Goal: Task Accomplishment & Management: Manage account settings

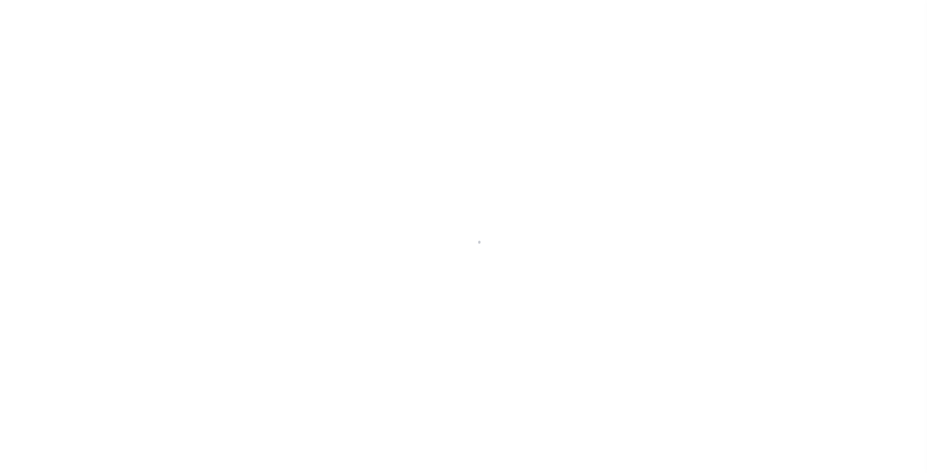
select select
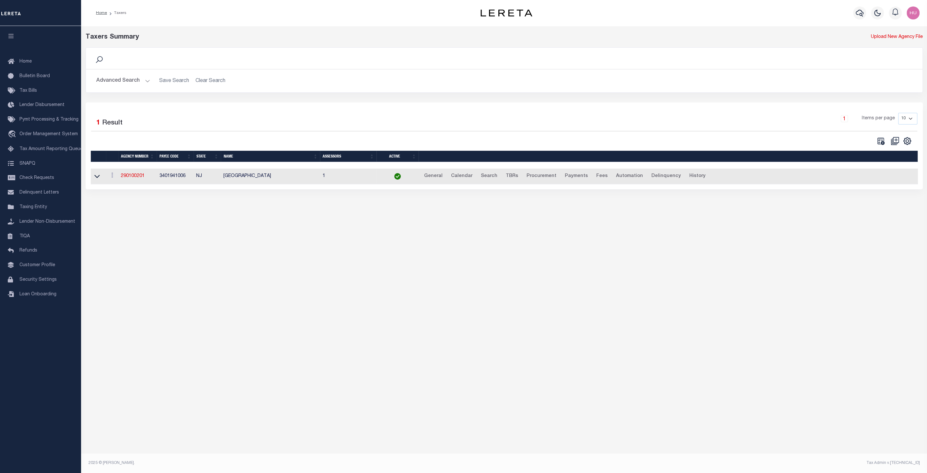
click at [136, 79] on button "Advanced Search" at bounding box center [123, 81] width 54 height 13
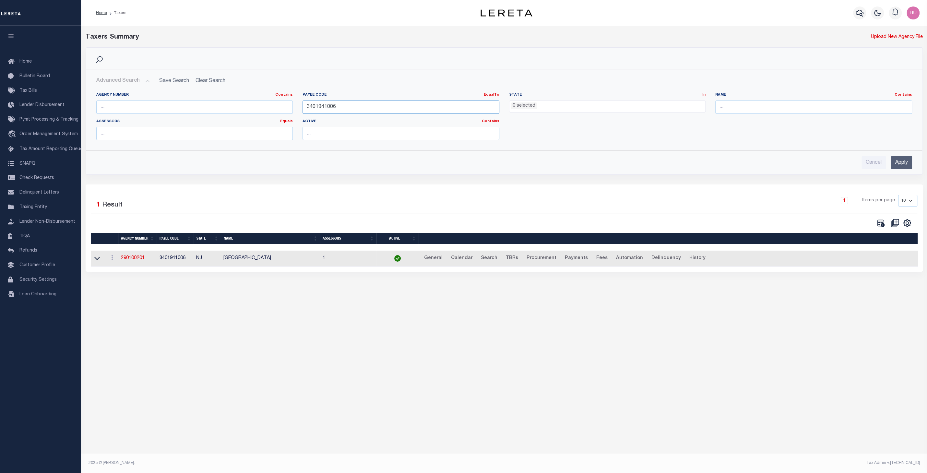
click at [322, 107] on input "3401941006" at bounding box center [400, 106] width 197 height 13
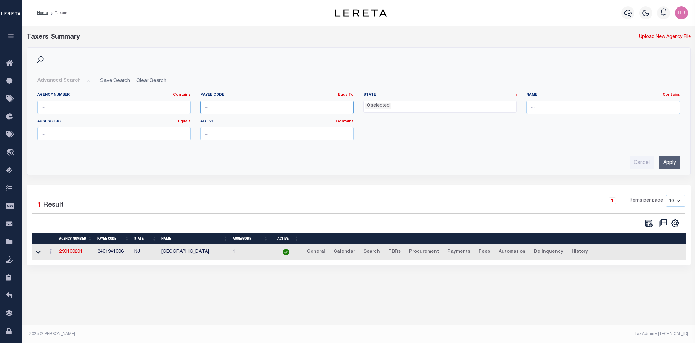
click at [217, 109] on input "number" at bounding box center [276, 106] width 153 height 13
paste input "4830380000"
type input "4830380000"
click at [669, 160] on input "Apply" at bounding box center [669, 162] width 21 height 13
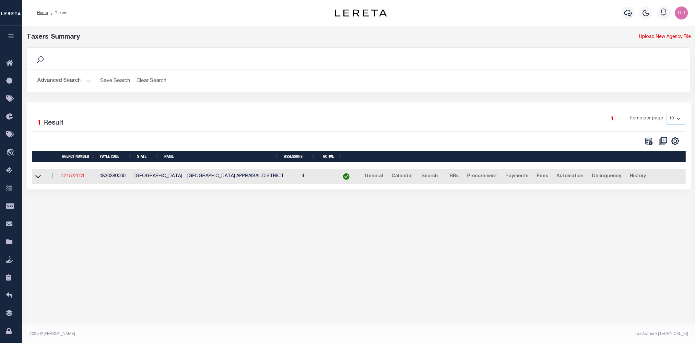
click at [71, 178] on link "421522001" at bounding box center [72, 176] width 23 height 5
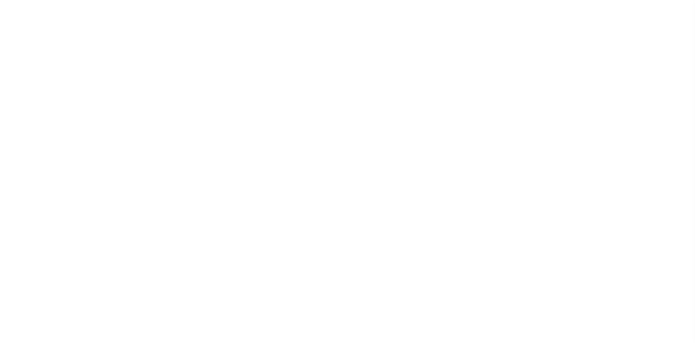
select select
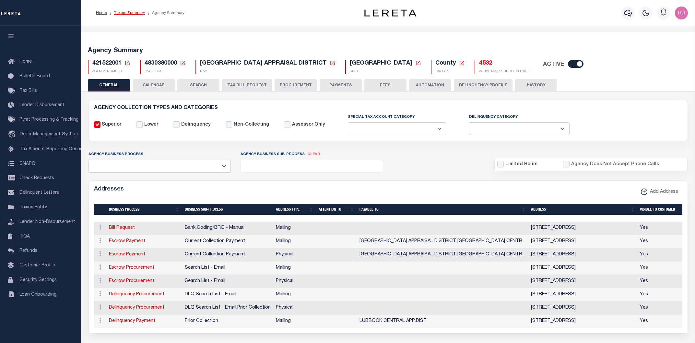
click at [128, 14] on link "Taxers Summary" at bounding box center [129, 13] width 31 height 4
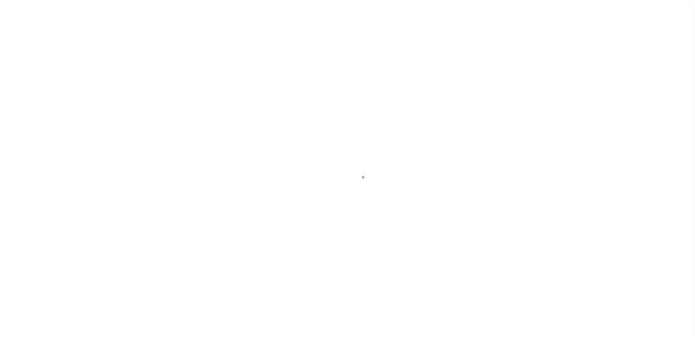
select select
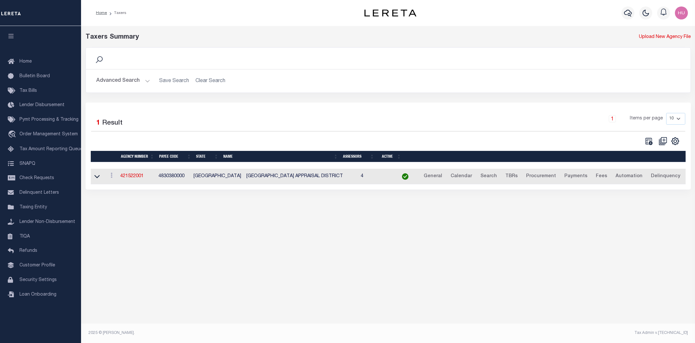
click at [145, 83] on button "Advanced Search" at bounding box center [123, 81] width 54 height 13
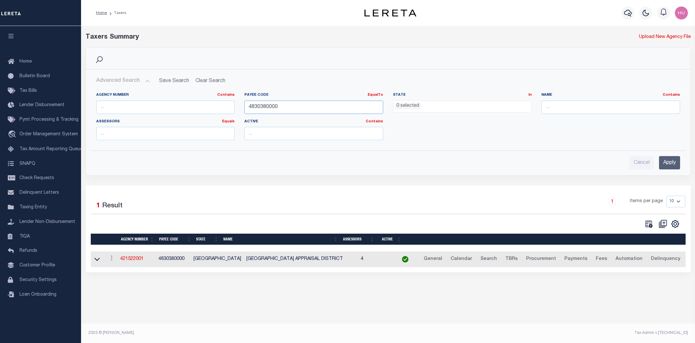
click at [260, 111] on input "4830380000" at bounding box center [313, 106] width 139 height 13
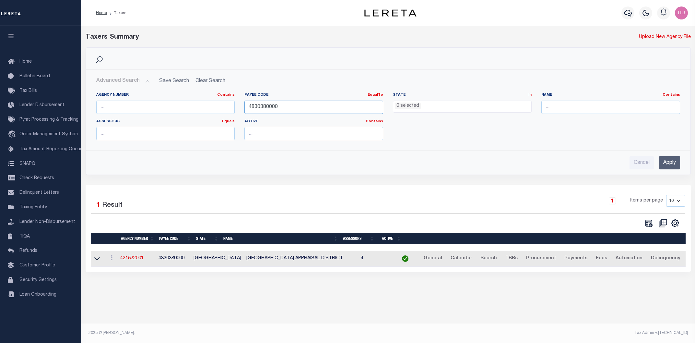
click at [260, 111] on input "4830380000" at bounding box center [313, 106] width 139 height 13
paste input "390490"
type input "3904900000"
click at [667, 160] on input "Apply" at bounding box center [669, 162] width 21 height 13
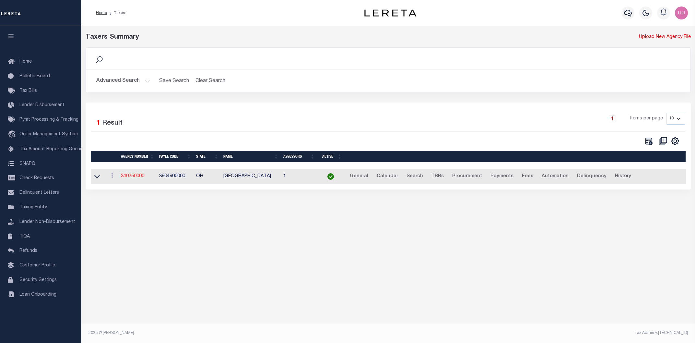
click at [135, 175] on link "340250000" at bounding box center [132, 176] width 23 height 5
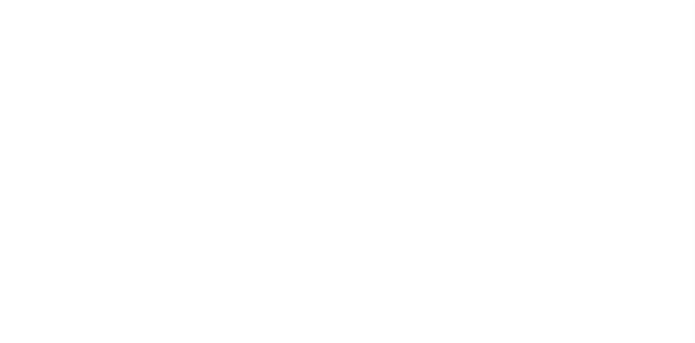
select select
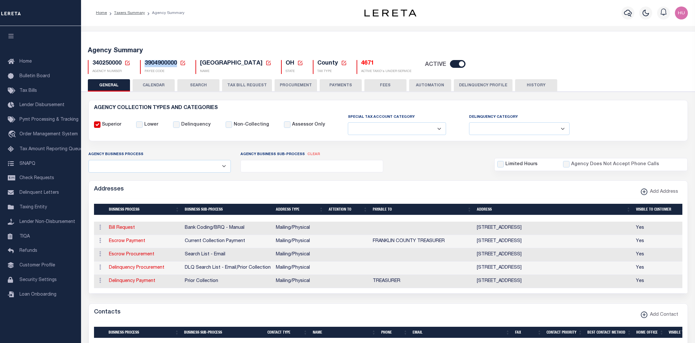
drag, startPoint x: 176, startPoint y: 62, endPoint x: 145, endPoint y: 63, distance: 30.8
click at [145, 63] on span "3904900000" at bounding box center [161, 63] width 32 height 6
copy span "3904900000"
click at [539, 46] on div "Agency Summary 340250000 Agency Number Edit Cancel Ok New Agency Number Cancel …" at bounding box center [388, 59] width 616 height 40
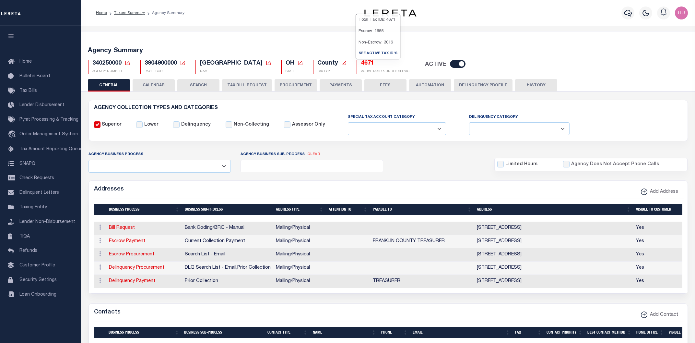
click at [148, 64] on span "3904900000" at bounding box center [161, 63] width 32 height 6
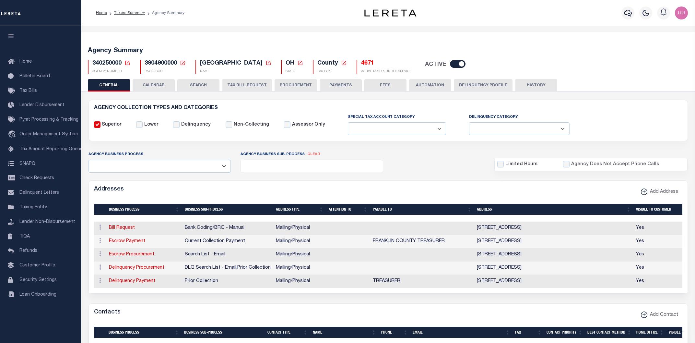
drag, startPoint x: 366, startPoint y: 65, endPoint x: 351, endPoint y: 65, distance: 15.2
click at [357, 65] on div "4671 ACTIVE TAXID's UNDER SERVICE" at bounding box center [384, 67] width 55 height 14
drag, startPoint x: 176, startPoint y: 64, endPoint x: 144, endPoint y: 63, distance: 32.7
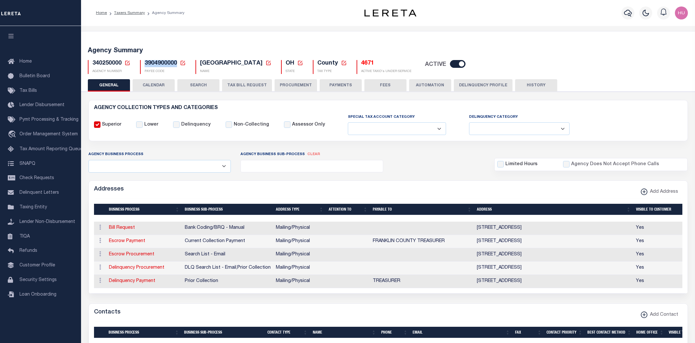
click at [144, 63] on div "3904900000 Payee Code Cancel Ok PAYEE CODE" at bounding box center [163, 67] width 46 height 14
copy span "3904900000"
click at [264, 40] on div "Agency Summary 340250000 Agency Number Edit Cancel Ok New Agency Number Cancel …" at bounding box center [388, 59] width 616 height 40
drag, startPoint x: 176, startPoint y: 64, endPoint x: 144, endPoint y: 63, distance: 32.1
click at [144, 63] on div "3904900000 Payee Code Cancel Ok PAYEE CODE" at bounding box center [163, 67] width 46 height 14
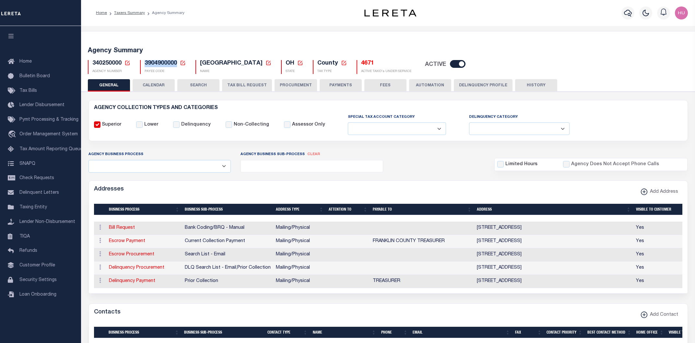
copy span "3904900000"
click at [345, 49] on h5 "Agency Summary" at bounding box center [388, 51] width 601 height 8
click at [361, 64] on h5 "4671" at bounding box center [386, 63] width 50 height 7
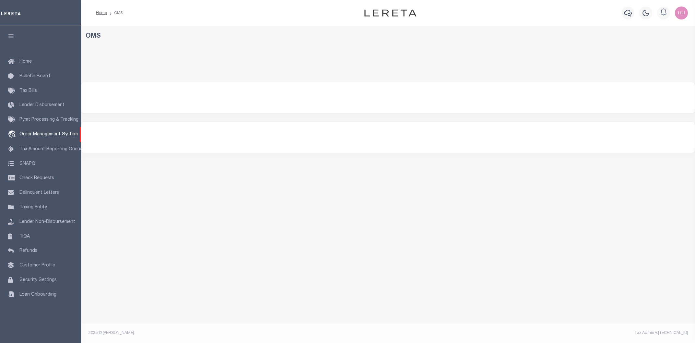
select select "200"
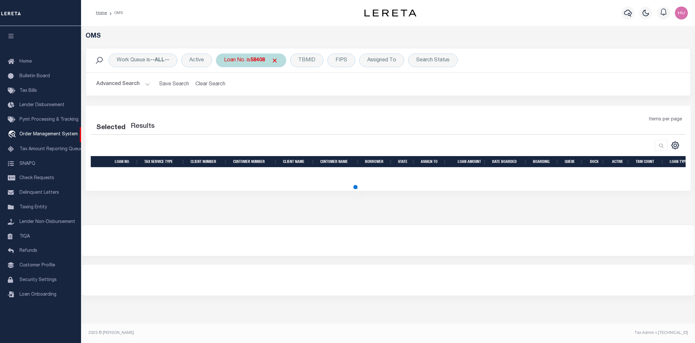
select select "200"
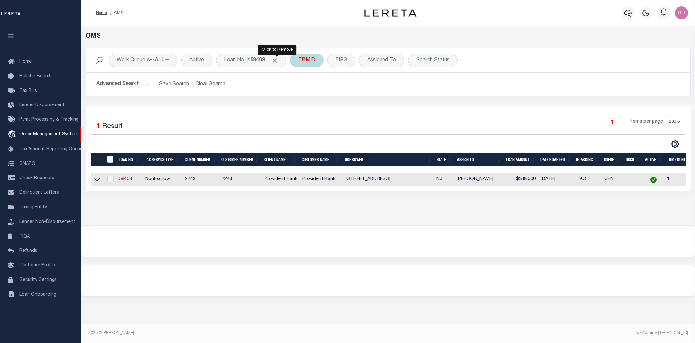
click at [277, 61] on span "Click to Remove" at bounding box center [274, 60] width 7 height 7
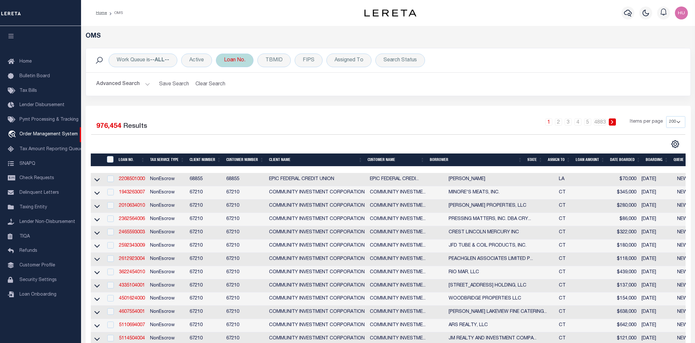
click at [243, 62] on div "Loan No." at bounding box center [235, 60] width 38 height 14
type input "300719889"
click at [317, 110] on input "Apply" at bounding box center [309, 106] width 19 height 11
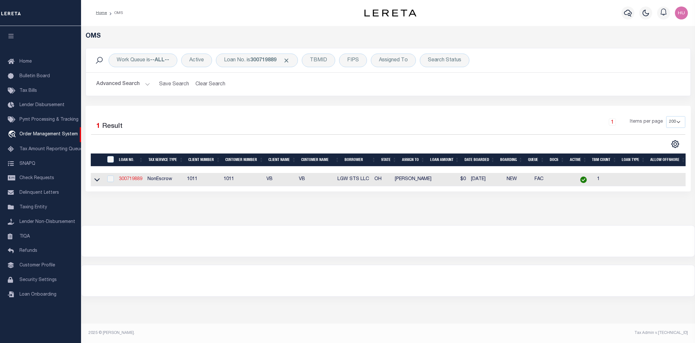
click at [137, 179] on link "300719889" at bounding box center [130, 179] width 23 height 5
type input "300719889"
type input "LGW STS LLC"
select select
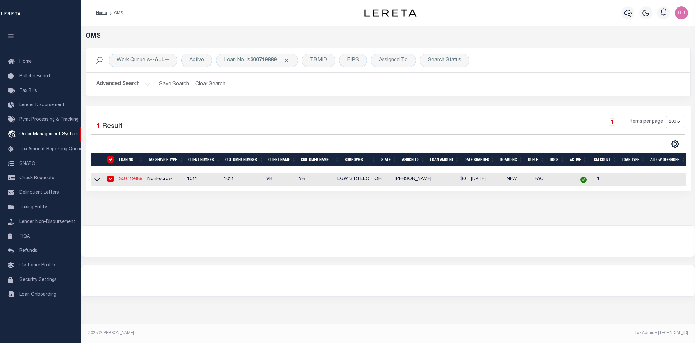
select select "NonEscrow"
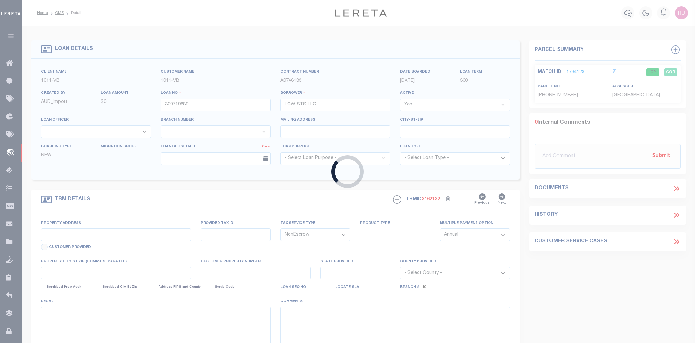
type input "1465 LONDON GROVEPORT RD,"
select select
type input "LOCKBOURNE, OH, 43137"
type input "OH"
select select
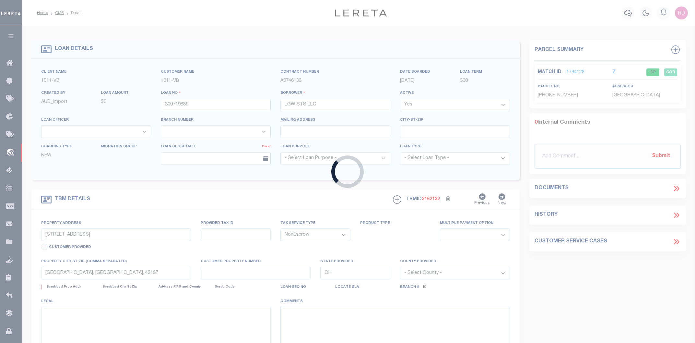
select select "9614"
select select "3111"
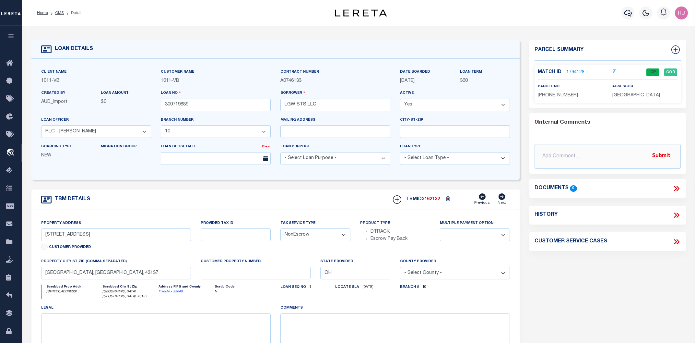
click at [580, 71] on link "1794128" at bounding box center [575, 72] width 18 height 7
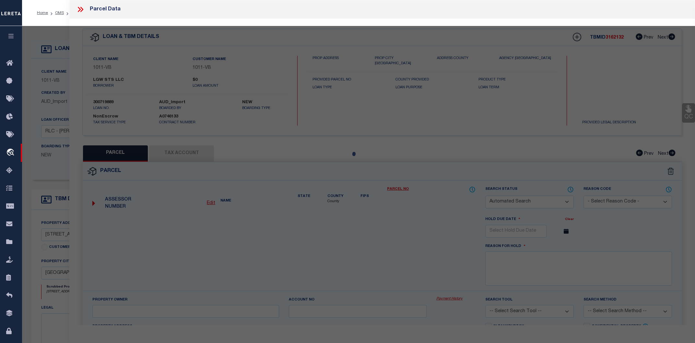
checkbox input "false"
select select "CP"
type input "LGW STS LLC"
select select
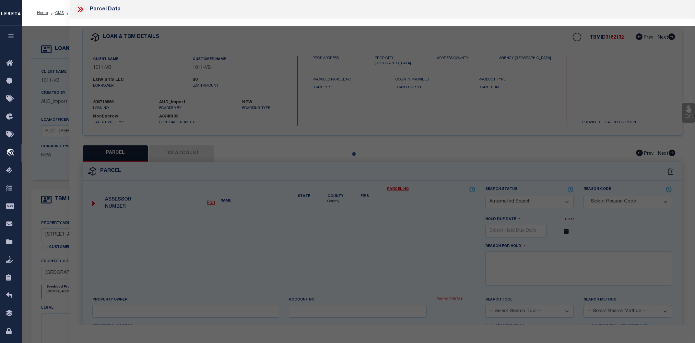
type input "1465 LONDON GROVEPORT RD"
type input "COLUMBUS OH"
type textarea "1594 LOCKBOURNE RD R22 T3 S2-2 87.230 ACRES"
type textarea "Tax ID Special Project"
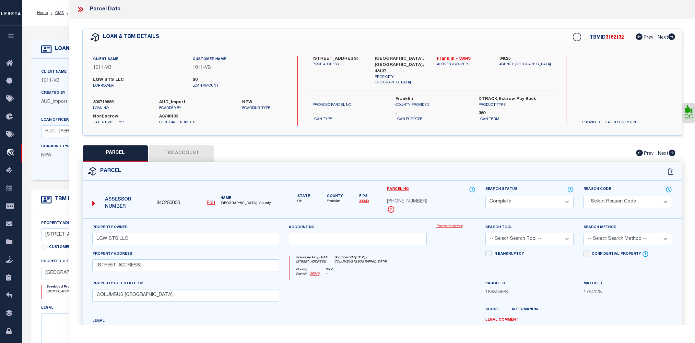
click at [187, 151] on button "Tax Account" at bounding box center [181, 153] width 65 height 16
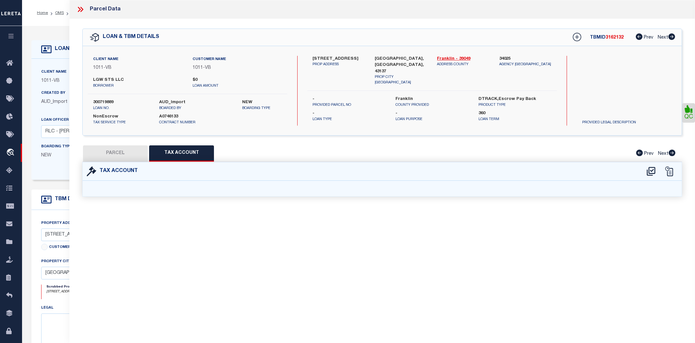
select select "100"
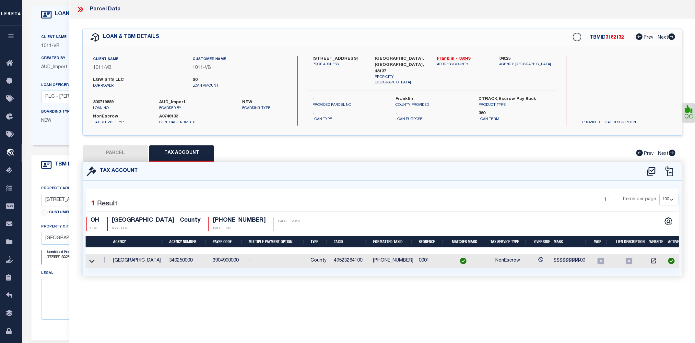
click at [131, 151] on button "PARCEL" at bounding box center [115, 153] width 65 height 16
select select "AS"
checkbox input "false"
select select "CP"
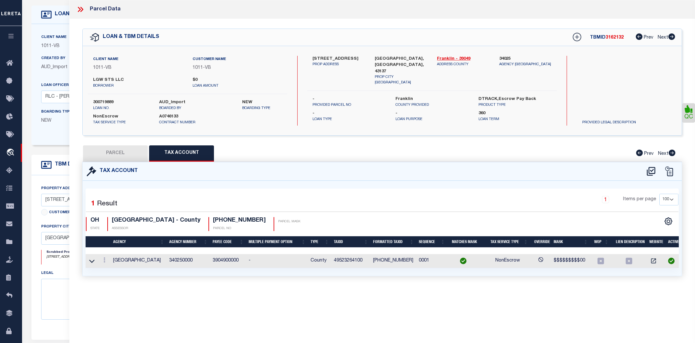
type input "LGW STS LLC"
select select
type input "1465 LONDON GROVEPORT RD"
type input "COLUMBUS OH"
type textarea "1594 LOCKBOURNE RD R22 T3 S2-2 87.230 ACRES"
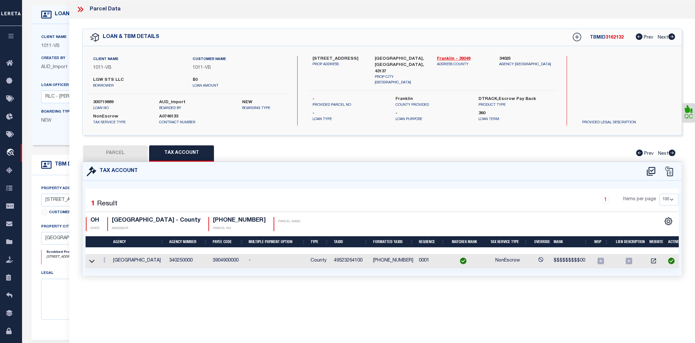
type textarea "Tax ID Special Project"
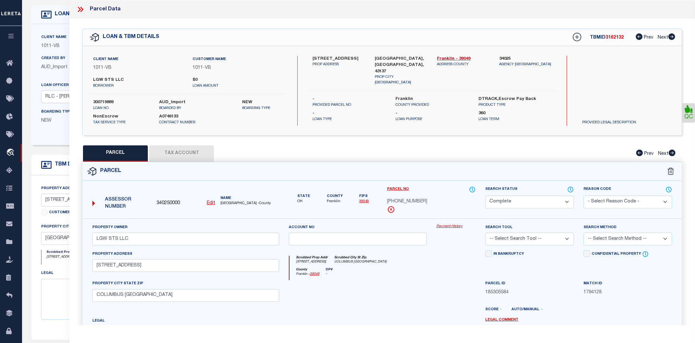
click at [446, 227] on link "Payment History" at bounding box center [455, 227] width 39 height 6
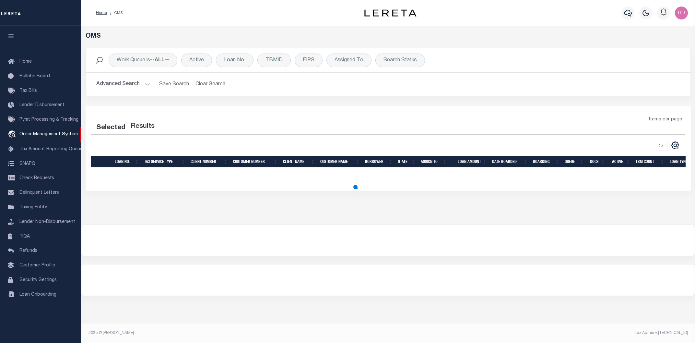
select select "200"
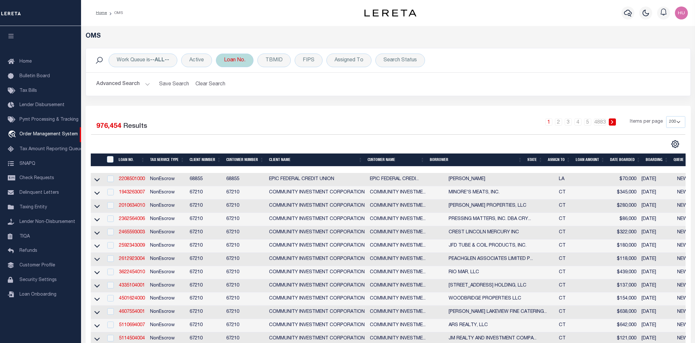
click at [225, 62] on div "Loan No." at bounding box center [235, 60] width 38 height 14
type input "3201043-1"
click at [312, 109] on input "Apply" at bounding box center [309, 106] width 19 height 11
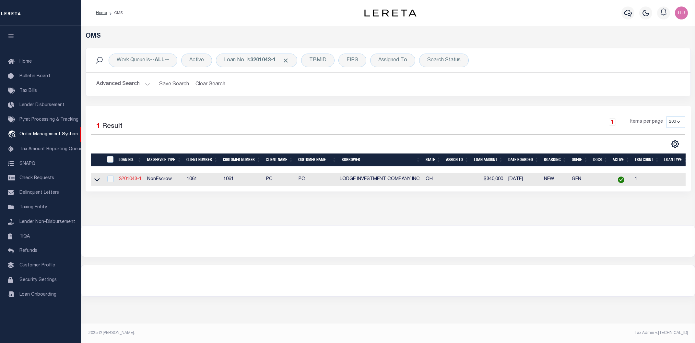
click at [132, 180] on link "3201043-1" at bounding box center [130, 179] width 23 height 5
type input "3201043-1"
type input "LODGE INVESTMENT COMPANY INC"
select select
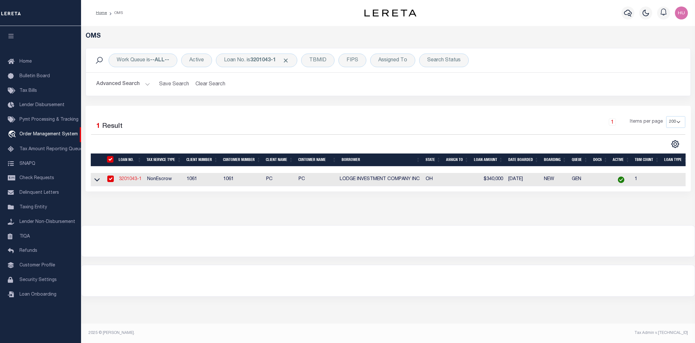
type input "1213 BELLE PL"
type input "FORT WORTH,TX 76107-3358"
select select "600"
select select "NonEscrow"
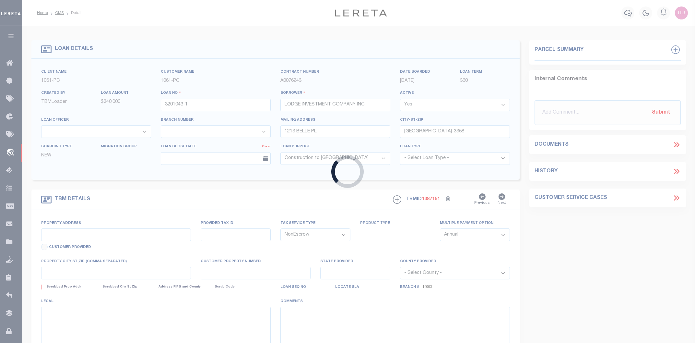
type input "4466 N HIGH ST"
select select
type input "FORT WORTH TX 761073358"
type input "OH"
select select
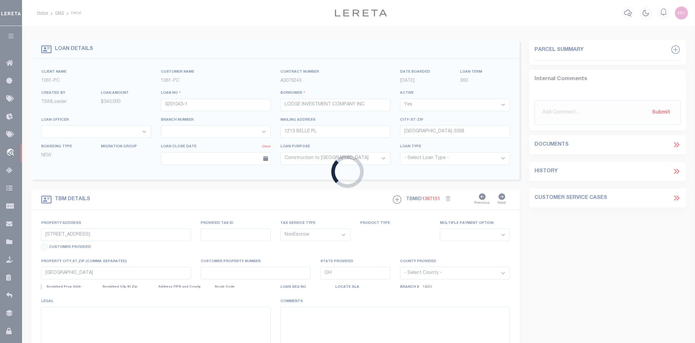
type textarea "BEING 279.9'OFF THE WEST END OF RESERVE D OF ROSEMARY EAST, FRANKLIN COUNTY OHIO"
select select "21251"
select select "1442"
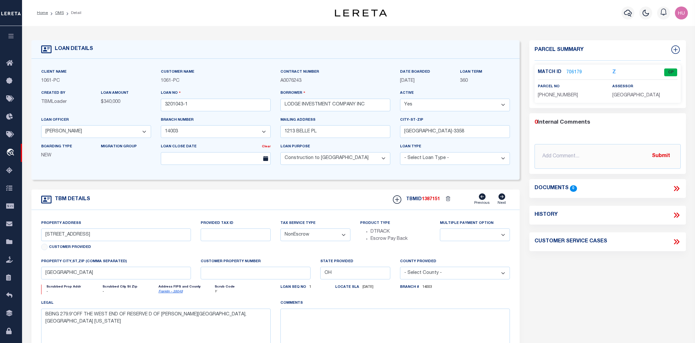
click at [568, 72] on link "706179" at bounding box center [574, 72] width 16 height 7
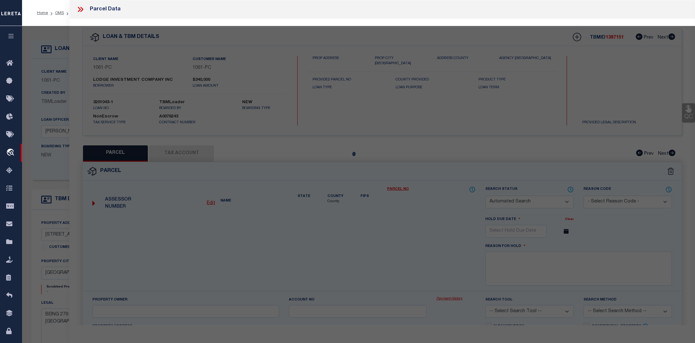
checkbox input "false"
select select "CP"
type input "LODGE INVESTMENT CO INC"
type input "4466 N HIGH ST"
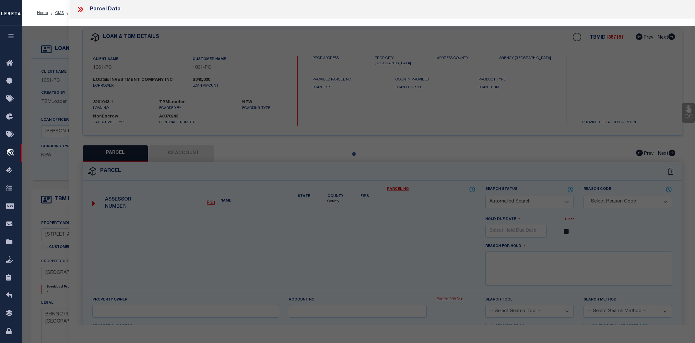
type input "COLUMBUS OH 43218"
type textarea "Tax ID Special Project"
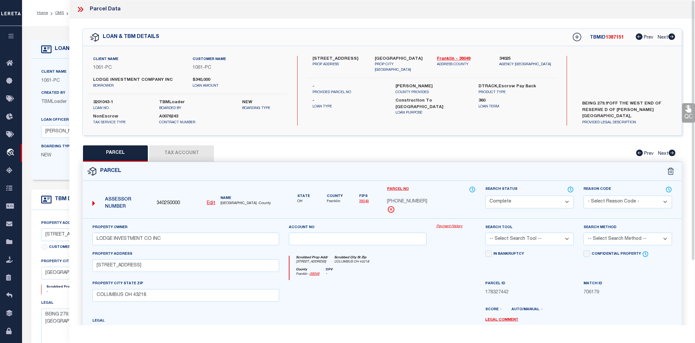
click at [205, 150] on button "Tax Account" at bounding box center [181, 153] width 65 height 16
select select "100"
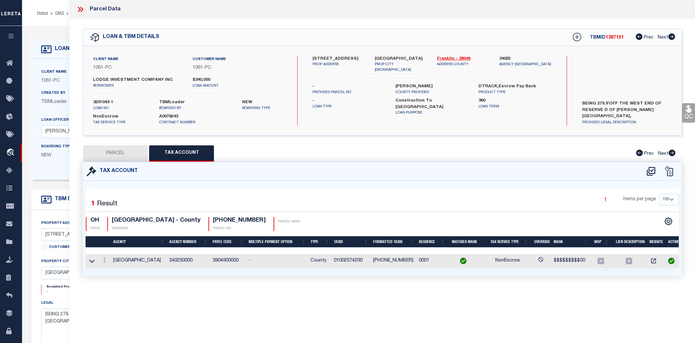
scroll to position [0, 2]
click at [122, 152] on button "PARCEL" at bounding box center [115, 153] width 65 height 16
select select "AS"
checkbox input "false"
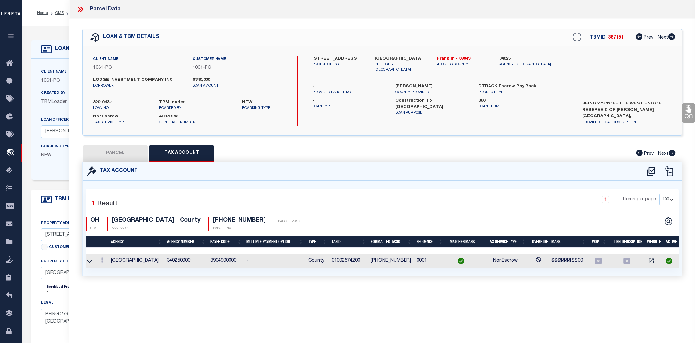
select select "CP"
type input "LODGE INVESTMENT CO INC"
type input "4466 N HIGH ST"
type input "COLUMBUS OH 43218"
type textarea "Tax ID Special Project"
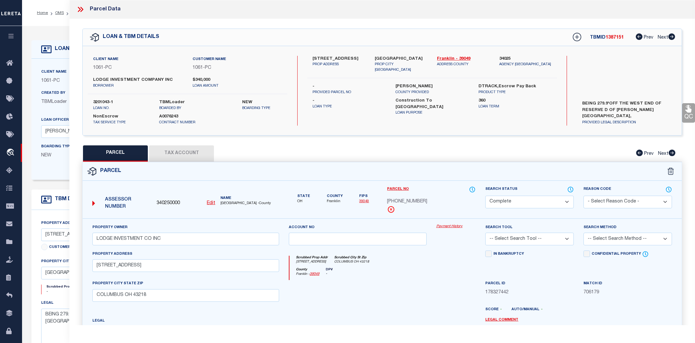
click at [456, 226] on link "Payment History" at bounding box center [455, 227] width 39 height 6
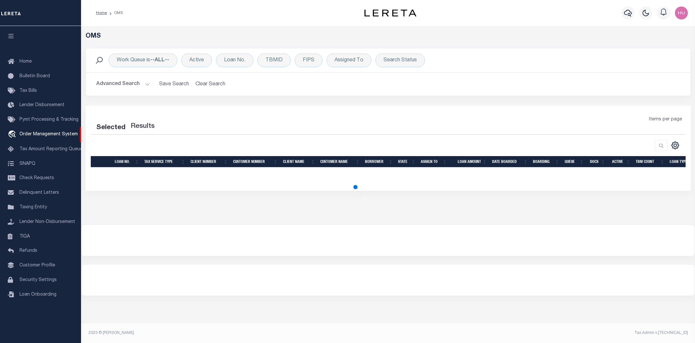
select select "200"
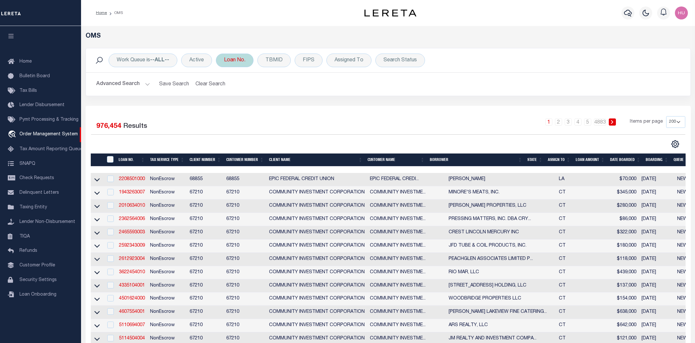
click at [236, 60] on div "Loan No." at bounding box center [235, 60] width 38 height 14
type input "10356"
click at [307, 109] on input "Apply" at bounding box center [309, 106] width 19 height 11
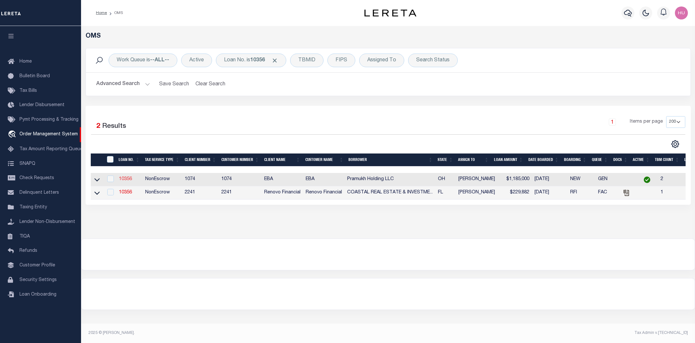
click at [127, 178] on link "10356" at bounding box center [125, 179] width 13 height 5
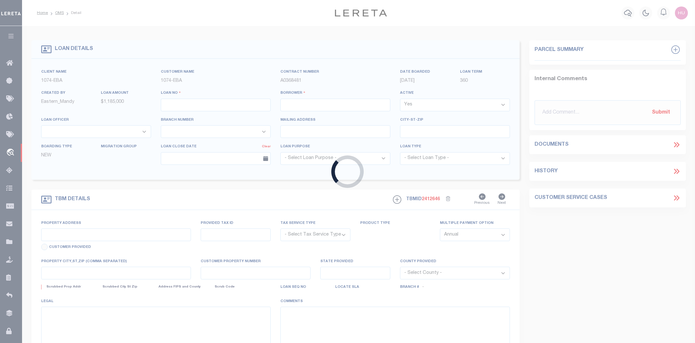
type input "10356"
type input "Pramukh Holding LLC"
select select
select select "10"
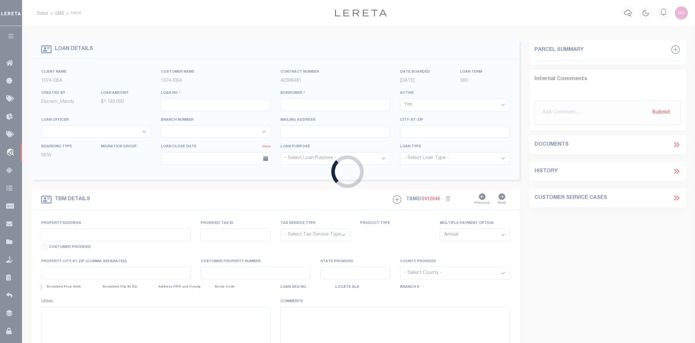
select select "NonEscrow"
type input "[STREET_ADDRESS]"
type input "10191311"
select select
type input "Columbus [GEOGRAPHIC_DATA]"
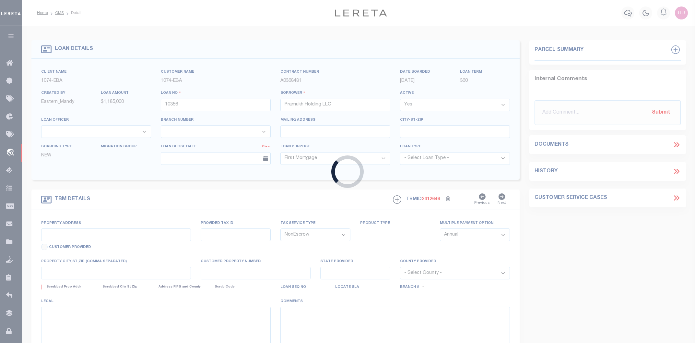
type input "OH"
type textarea "Book/Page - 3477/416 Section/township/Range [DATE]"
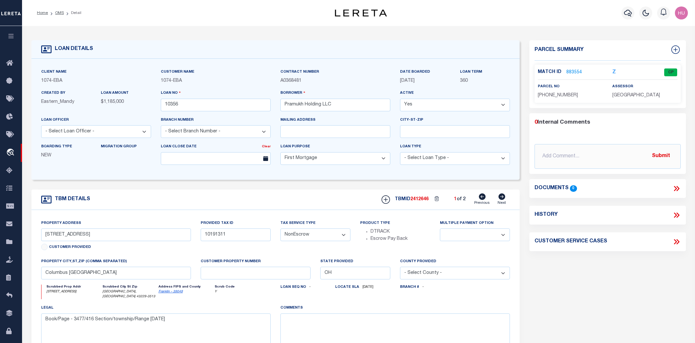
click at [562, 71] on label "Match ID" at bounding box center [552, 72] width 29 height 7
click at [575, 71] on link "883554" at bounding box center [574, 72] width 16 height 7
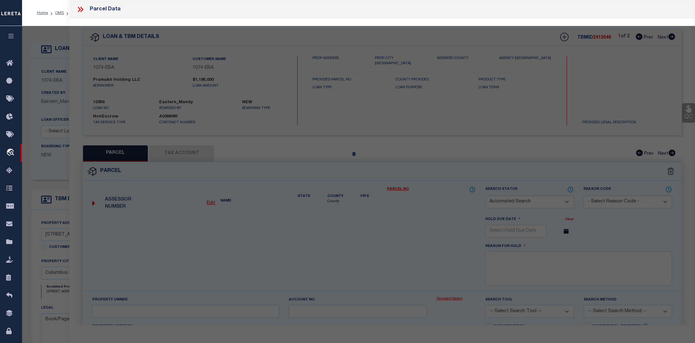
checkbox input "false"
select select "CP"
type input "PRAMUKH HOLDING LLC"
select select
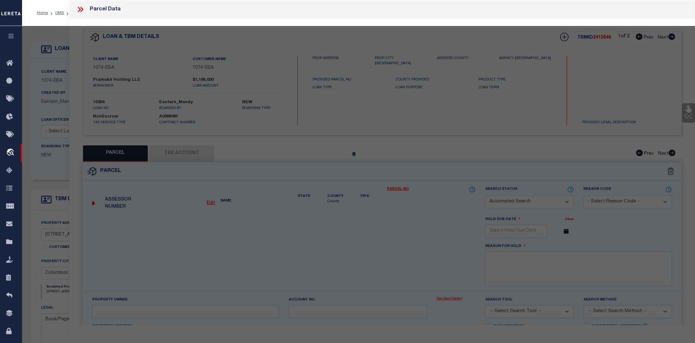
type input "[STREET_ADDRESS]"
type input "OH"
type textarea "WORTH GRANVILLE RD R18 T2 1/4T4 1.803 ACRES LOT 2-3"
type textarea "Tax ID Special Project"
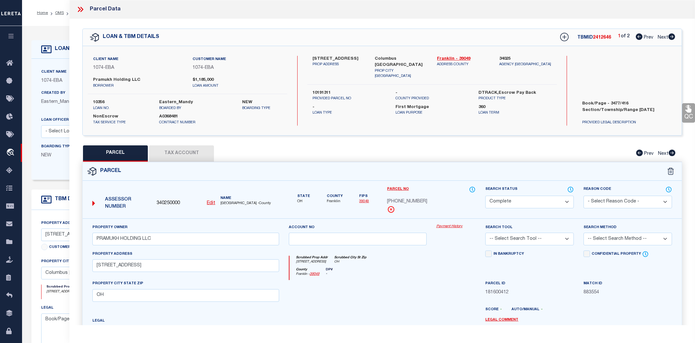
click at [185, 150] on button "Tax Account" at bounding box center [181, 153] width 65 height 16
drag, startPoint x: 192, startPoint y: 152, endPoint x: 215, endPoint y: 173, distance: 31.0
click at [193, 154] on button "Tax Account" at bounding box center [181, 153] width 65 height 16
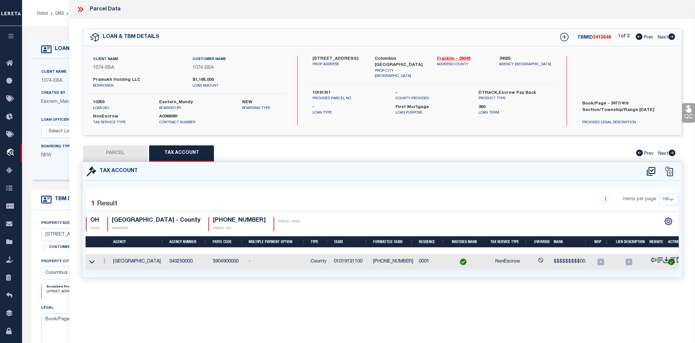
select select "100"
click at [134, 153] on button "PARCEL" at bounding box center [115, 153] width 65 height 16
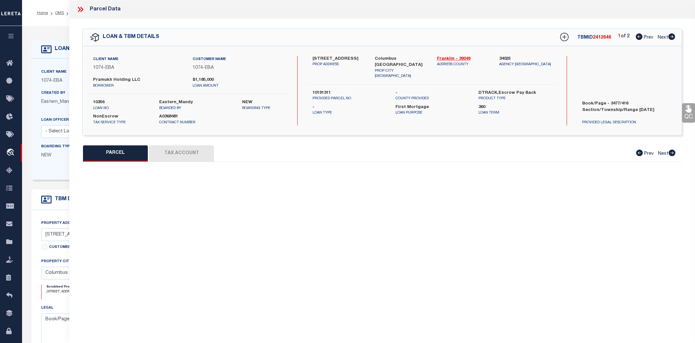
select select "AS"
checkbox input "false"
select select "CP"
type input "PRAMUKH HOLDING LLC"
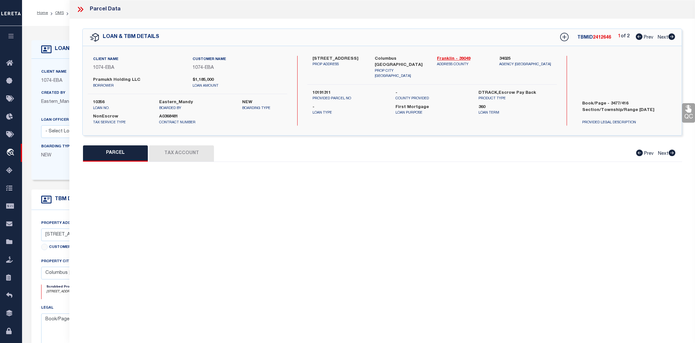
select select
type input "[STREET_ADDRESS]"
type input "OH"
type textarea "WORTH GRANVILLE RD R18 T2 1/4T4 1.803 ACRES LOT 2-3"
type textarea "Tax ID Special Project"
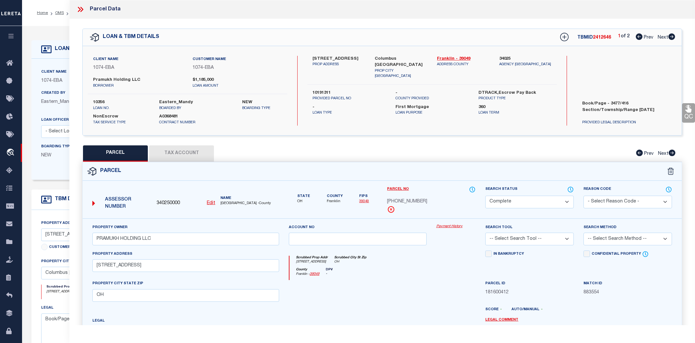
click at [445, 226] on link "Payment History" at bounding box center [455, 227] width 39 height 6
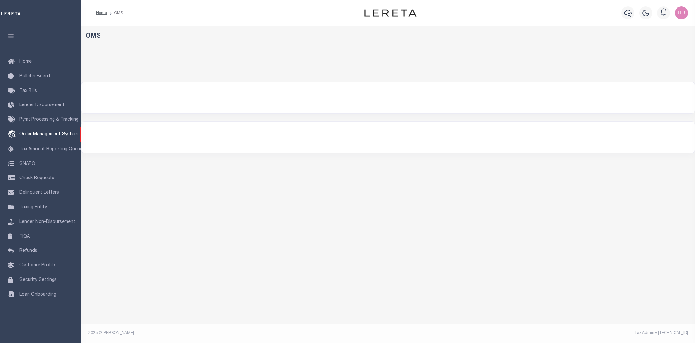
select select "200"
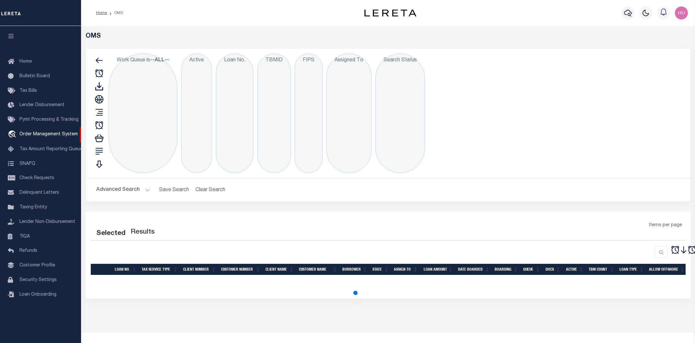
select select "200"
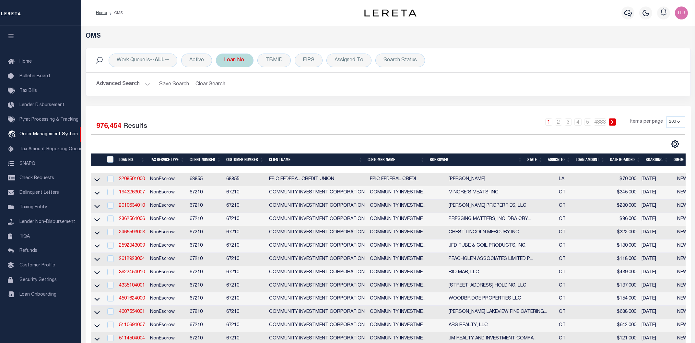
click at [242, 63] on div "Loan No." at bounding box center [235, 60] width 38 height 14
click at [313, 107] on input "Apply" at bounding box center [309, 106] width 19 height 11
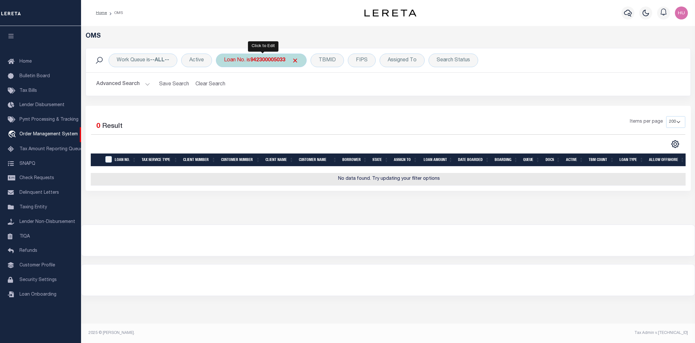
click at [257, 60] on b "942300005033" at bounding box center [267, 60] width 35 height 5
click at [311, 108] on input "Apply" at bounding box center [309, 106] width 19 height 11
click at [256, 55] on div "Loan No. is 942300005033" at bounding box center [261, 60] width 91 height 14
type input "620100451"
click at [317, 113] on div "Is Contains 620100451 Cancel Apply" at bounding box center [271, 89] width 103 height 51
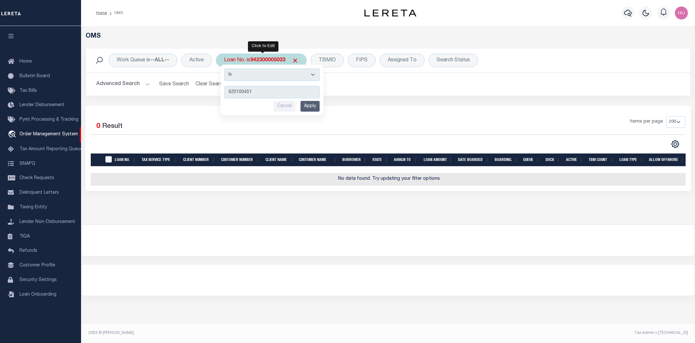
click at [315, 109] on input "Apply" at bounding box center [309, 106] width 19 height 11
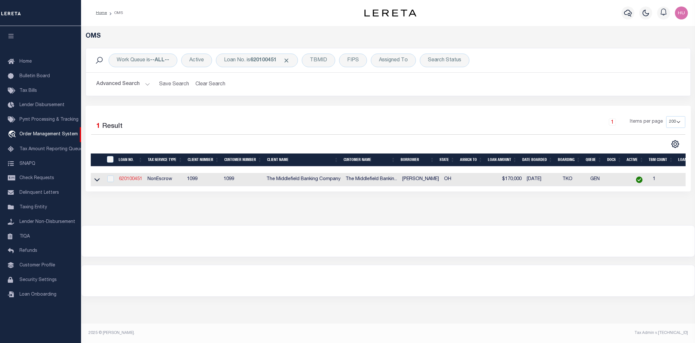
click at [136, 180] on link "620100451" at bounding box center [130, 179] width 23 height 5
type input "620100451"
type input "Brian H Watkins"
select select
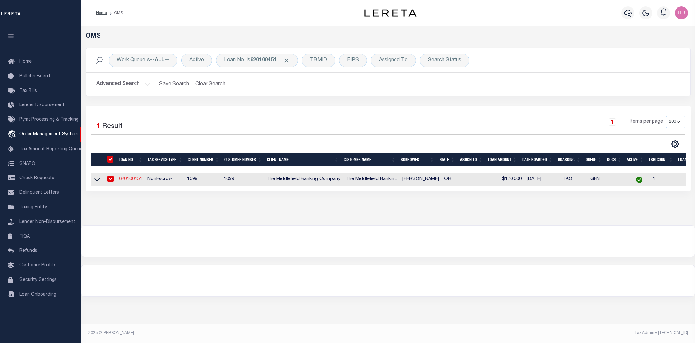
type input "6113 Perimeter Lakes Dr"
type input "Dublin OH 43017"
select select "10"
select select "NonEscrow"
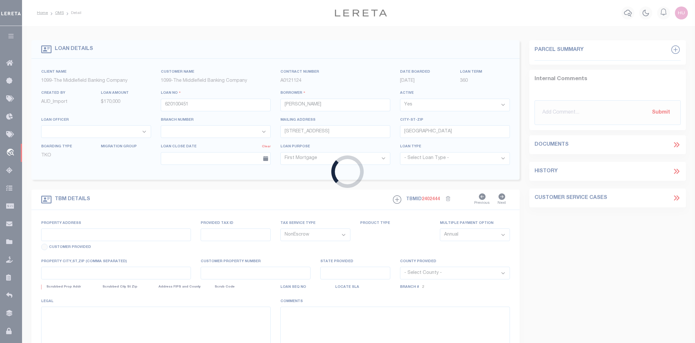
type input "321 HIGHLAND AVE"
select select
type input "WORTHINGTON OH 430850000"
type input "OH"
select select
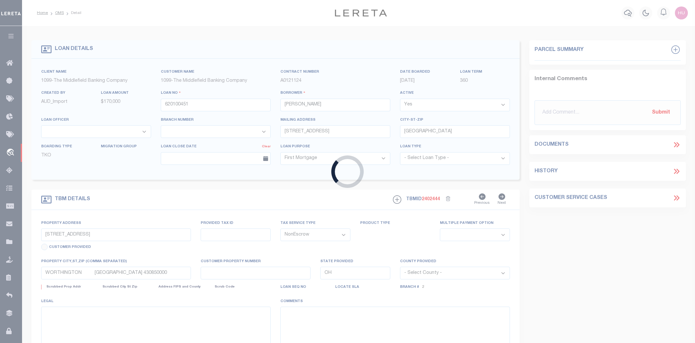
select select "1553"
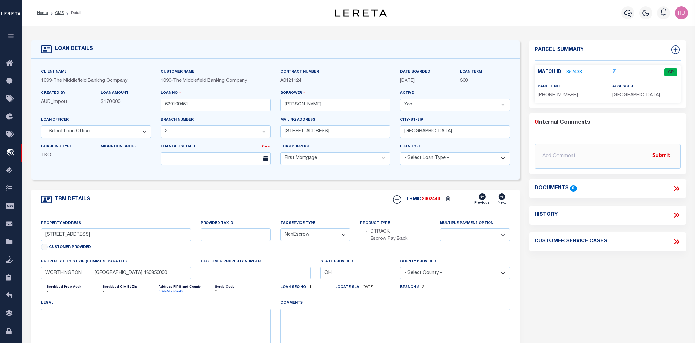
click at [577, 72] on link "852438" at bounding box center [574, 72] width 16 height 7
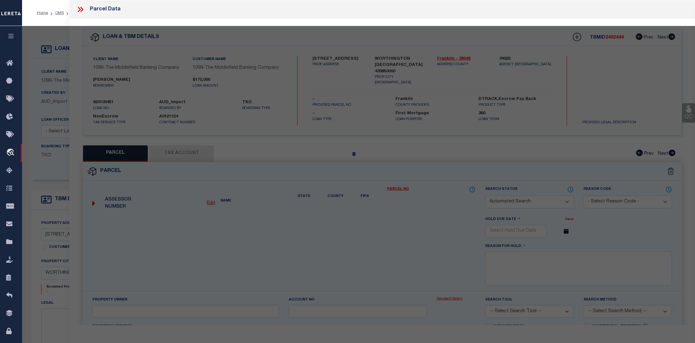
checkbox input "false"
select select "CP"
type input "WATKINS BRIAN H"
type input "321 HIGHLAND AV"
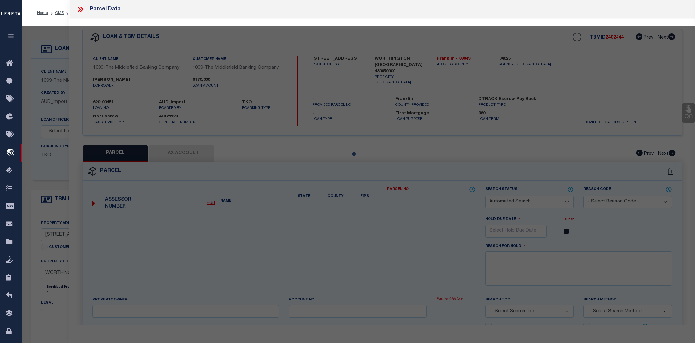
type input "OH"
type textarea "Tax ID Special Project"
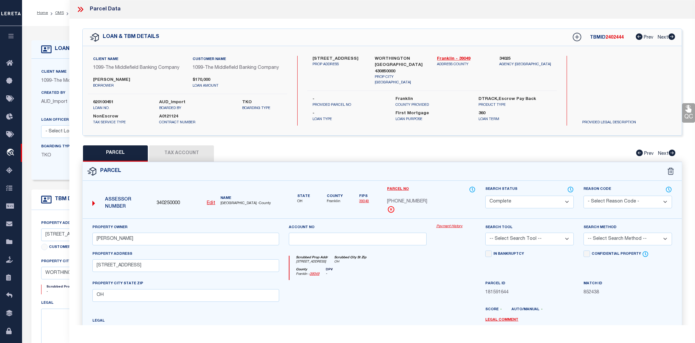
click at [191, 153] on button "Tax Account" at bounding box center [181, 153] width 65 height 16
select select "100"
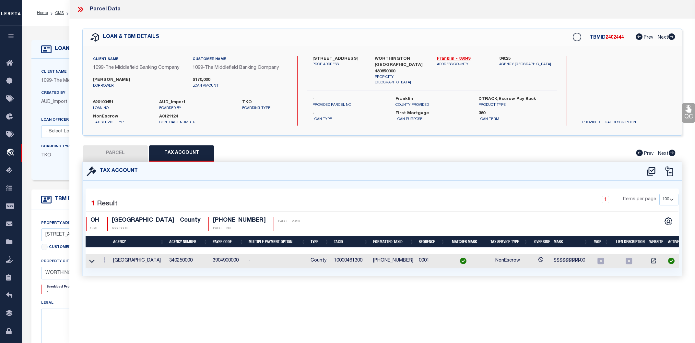
scroll to position [0, 2]
click at [128, 143] on div "QC QC QC" at bounding box center [382, 155] width 626 height 273
click at [127, 149] on button "PARCEL" at bounding box center [115, 153] width 65 height 16
select select "AS"
checkbox input "false"
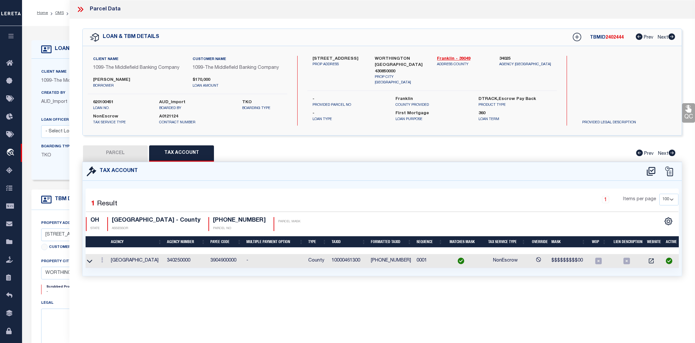
checkbox input "false"
select select "CP"
type input "WATKINS BRIAN H"
type input "321 HIGHLAND AV"
type input "OH"
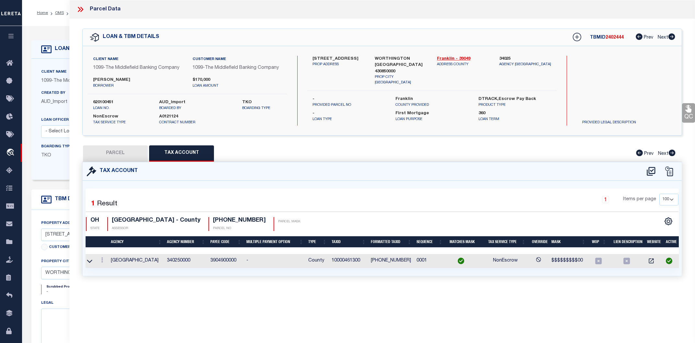
type textarea "Tax ID Special Project"
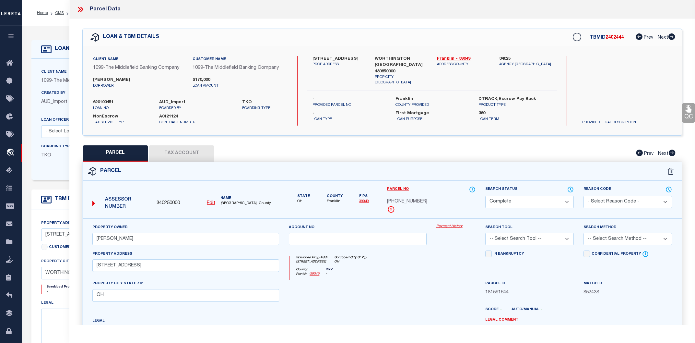
click at [452, 225] on link "Payment History" at bounding box center [455, 227] width 39 height 6
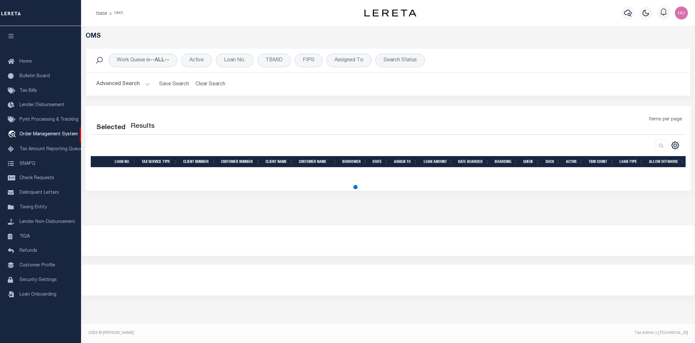
select select "200"
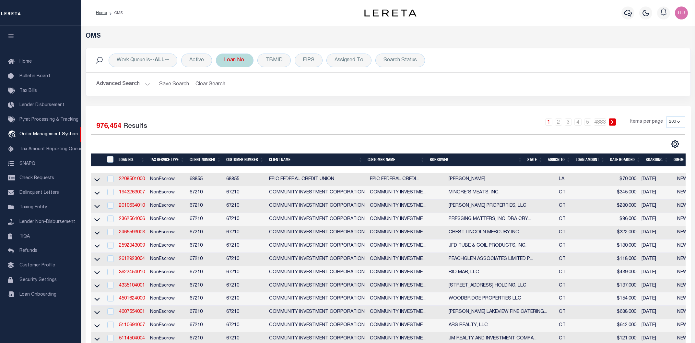
click at [243, 60] on div "Loan No." at bounding box center [235, 60] width 38 height 14
type input "620101235"
click at [314, 105] on input "Apply" at bounding box center [309, 106] width 19 height 11
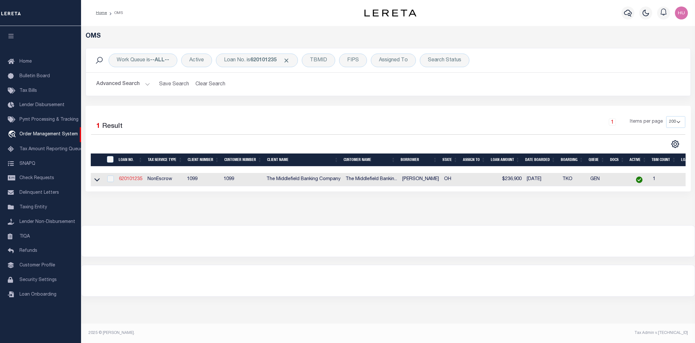
click at [132, 181] on link "620101235" at bounding box center [130, 179] width 23 height 5
type input "620101235"
type input "Ricky L Compton"
select select
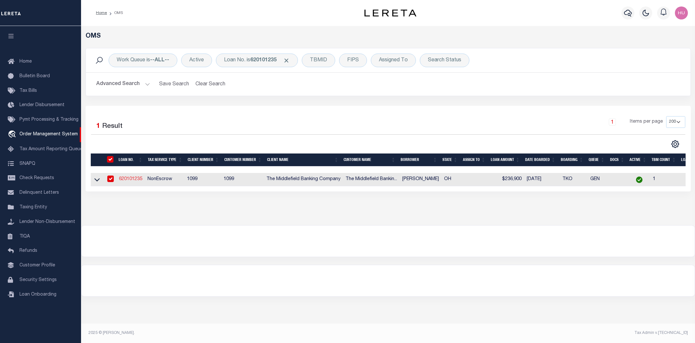
type input "6507 Jackson Pike"
type input "Grove City OH 43123"
select select "10"
select select "NonEscrow"
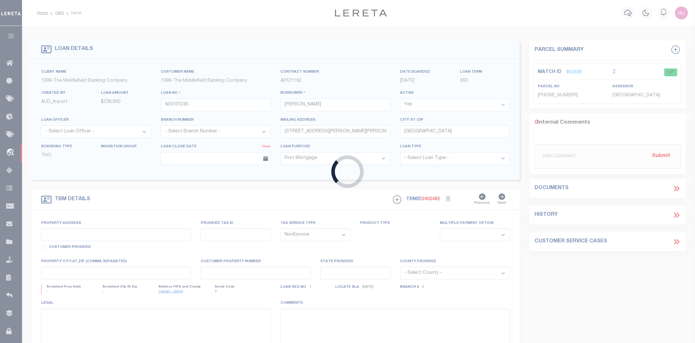
select select "1553"
type input "6507 JACKSON PIKE"
select select
type input "GROVE CITY OH 431230000"
type input "OH"
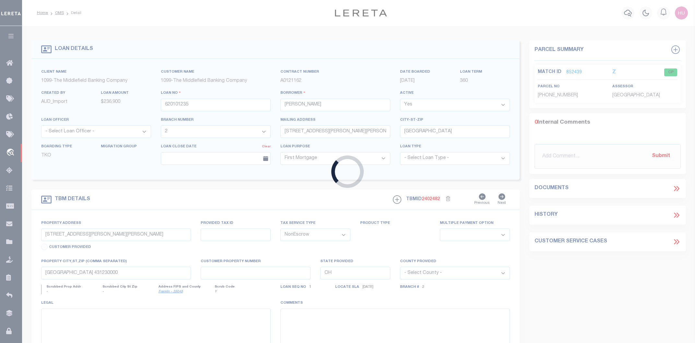
select select
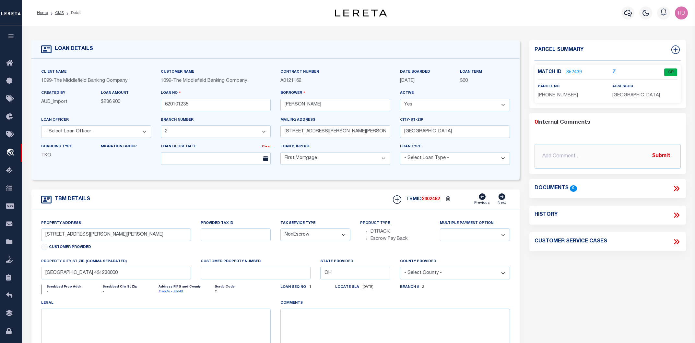
click at [570, 71] on link "852439" at bounding box center [574, 72] width 16 height 7
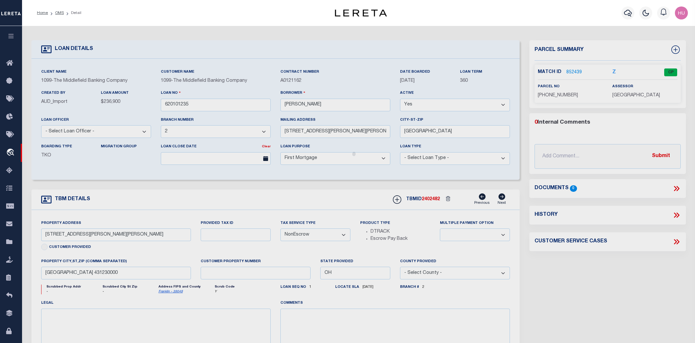
checkbox input "false"
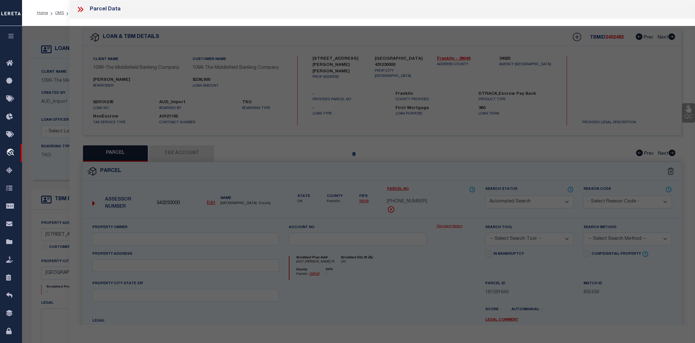
select select "CP"
type input "COMPTON RICKY L"
type input "6507 JACKSON PI"
type input "OH"
type textarea "Tax ID Special Project"
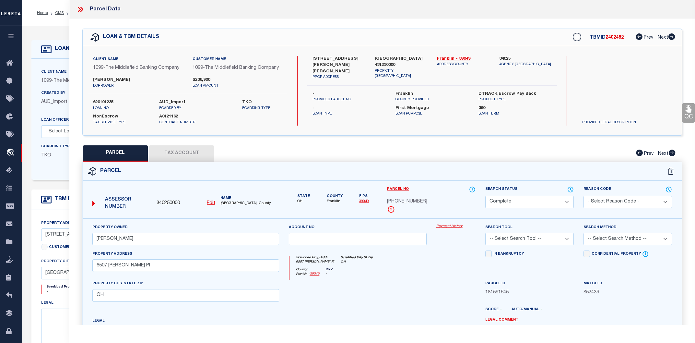
click at [198, 151] on button "Tax Account" at bounding box center [181, 153] width 65 height 16
select select "100"
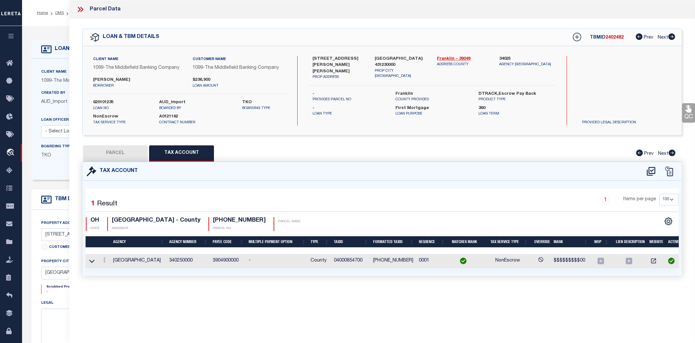
scroll to position [0, 2]
click at [117, 152] on button "PARCEL" at bounding box center [115, 153] width 65 height 16
select select "AS"
checkbox input "false"
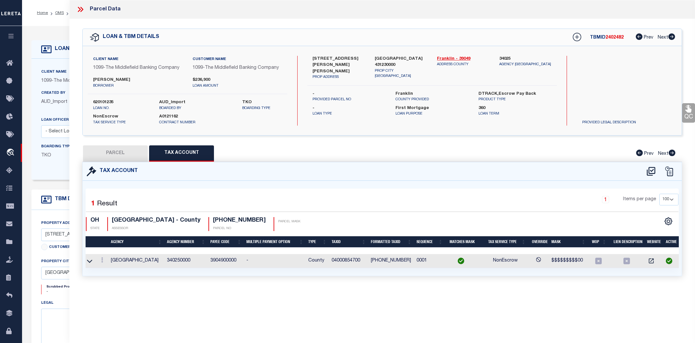
select select "CP"
type input "COMPTON RICKY L"
type input "6507 JACKSON PI"
type input "OH"
type textarea "Tax ID Special Project"
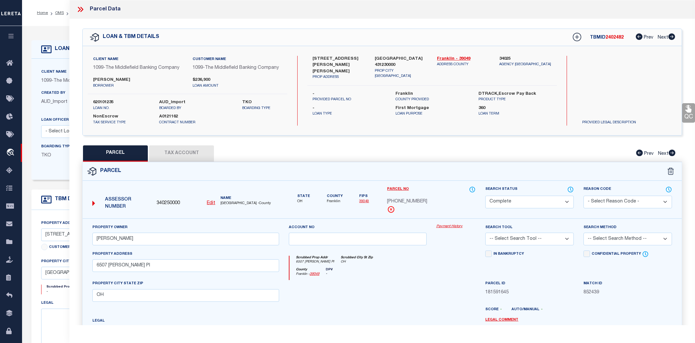
click at [452, 225] on link "Payment History" at bounding box center [455, 227] width 39 height 6
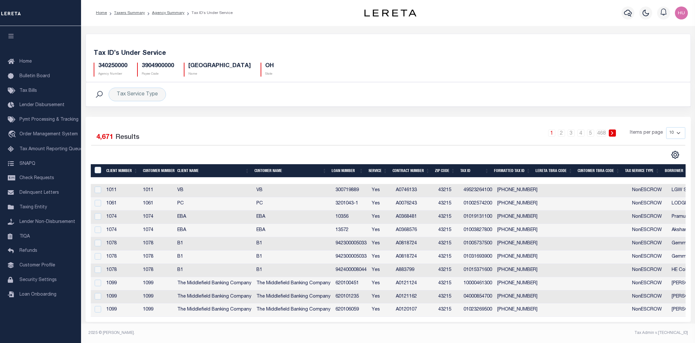
click at [666, 127] on select "10 25 50 100" at bounding box center [675, 133] width 19 height 12
select select "100"
click option "100" at bounding box center [0, 0] width 0 height 0
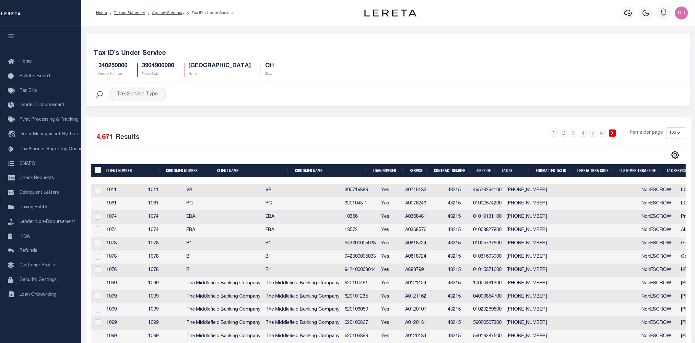
click at [378, 193] on td "300719889" at bounding box center [360, 190] width 36 height 13
checkbox input "false"
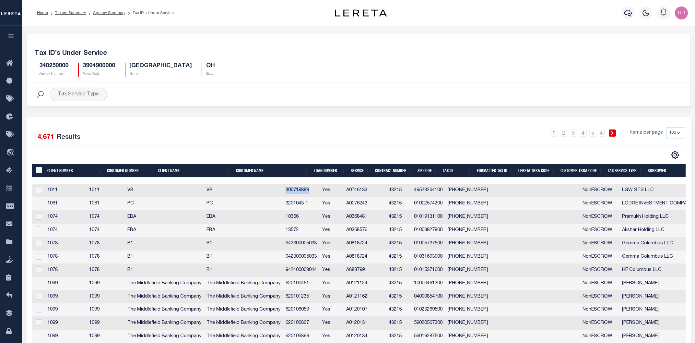
copy td "300719889"
drag, startPoint x: 339, startPoint y: 204, endPoint x: 315, endPoint y: 204, distance: 23.7
click at [315, 204] on td "3201043-1" at bounding box center [301, 203] width 36 height 13
checkbox input "true"
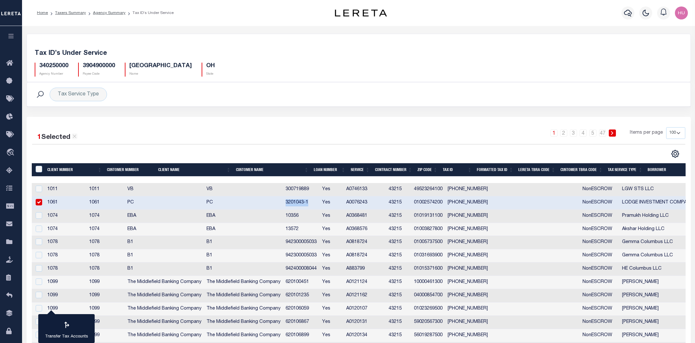
copy td "3201043-1"
click at [319, 217] on td "10356" at bounding box center [301, 215] width 36 height 13
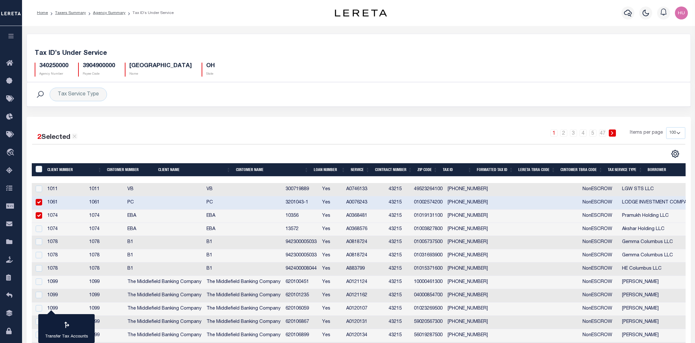
click at [319, 217] on td "10356" at bounding box center [301, 215] width 36 height 13
checkbox input "false"
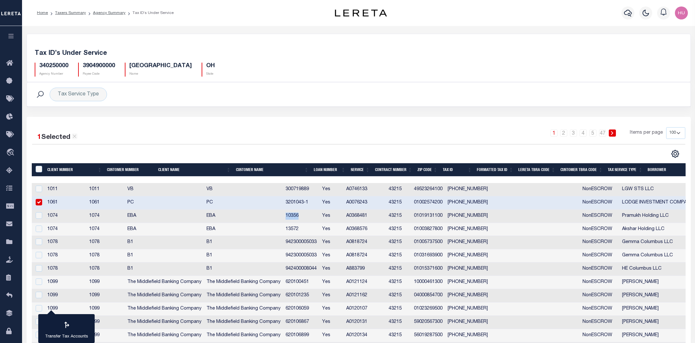
copy td "10356"
click at [319, 242] on td "942300005033" at bounding box center [301, 242] width 36 height 13
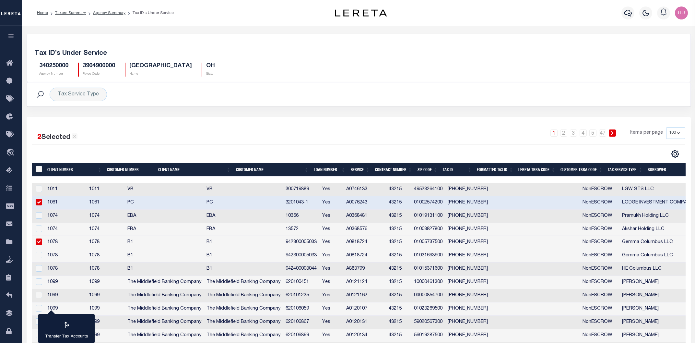
click at [319, 242] on td "942300005033" at bounding box center [301, 242] width 36 height 13
checkbox input "false"
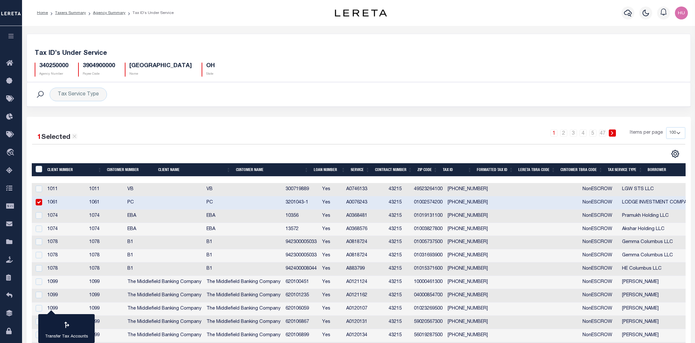
copy td "942300005033"
click at [319, 256] on td "942300005033" at bounding box center [301, 255] width 36 height 13
checkbox input "false"
copy td "942300005033"
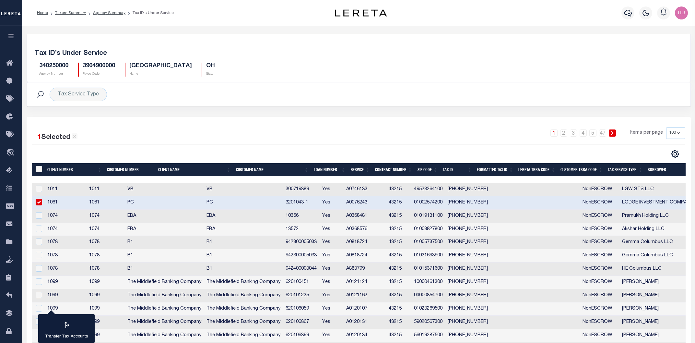
click at [319, 282] on td "620100451" at bounding box center [301, 281] width 36 height 13
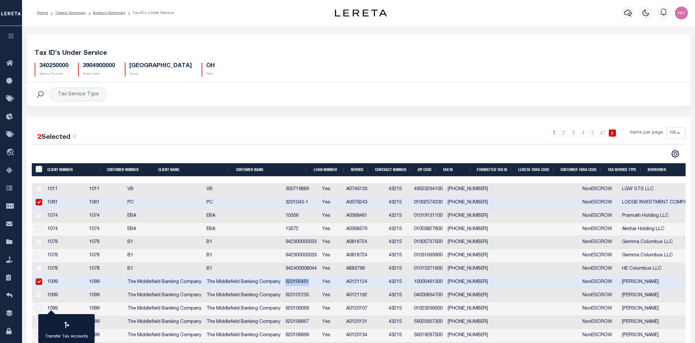
click at [319, 282] on td "620100451" at bounding box center [301, 281] width 36 height 13
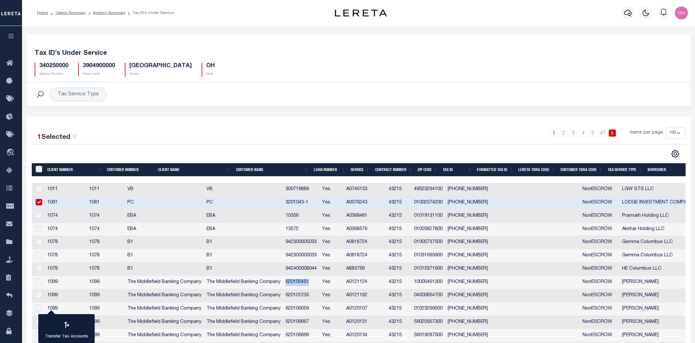
copy td "620100451"
click at [319, 283] on td "620100451" at bounding box center [301, 281] width 36 height 13
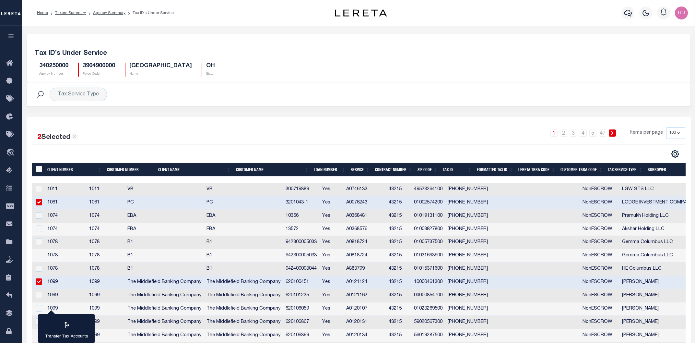
click at [319, 283] on td "620100451" at bounding box center [301, 281] width 36 height 13
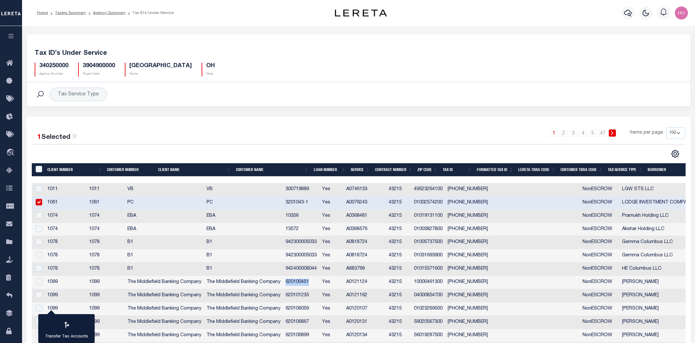
click at [319, 283] on td "620100451" at bounding box center [301, 281] width 36 height 13
checkbox input "true"
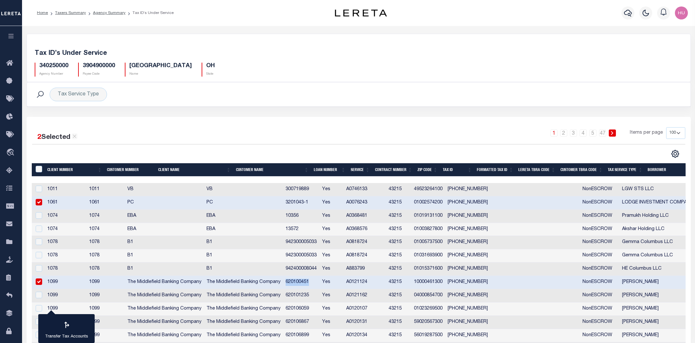
copy td "620100451"
click at [319, 298] on td "620101235" at bounding box center [301, 295] width 36 height 13
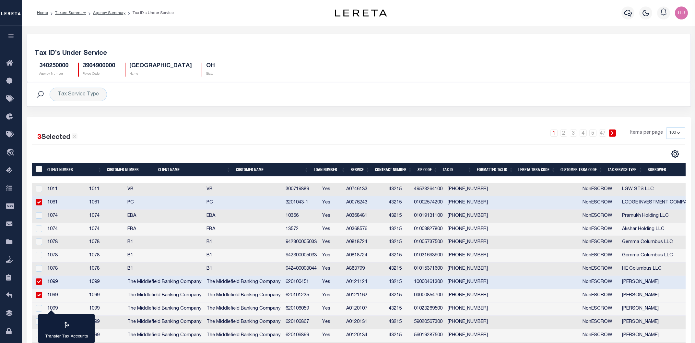
click at [319, 298] on td "620101235" at bounding box center [301, 295] width 36 height 13
checkbox input "false"
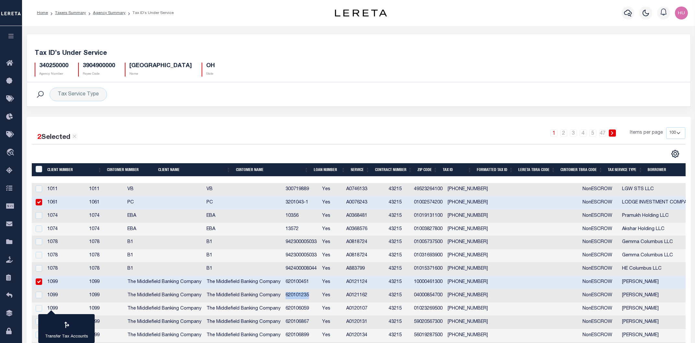
copy td "620101235"
click at [672, 154] on icon "" at bounding box center [675, 153] width 7 height 7
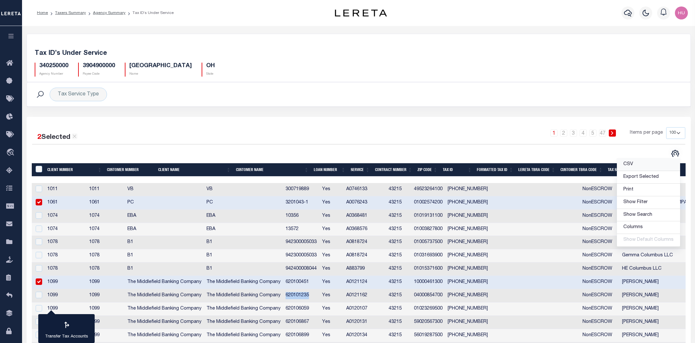
click at [637, 163] on link "CSV" at bounding box center [648, 164] width 63 height 13
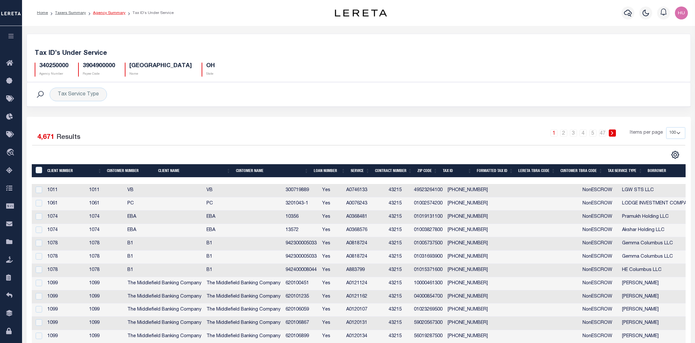
click at [96, 13] on link "Agency Summary" at bounding box center [109, 13] width 32 height 4
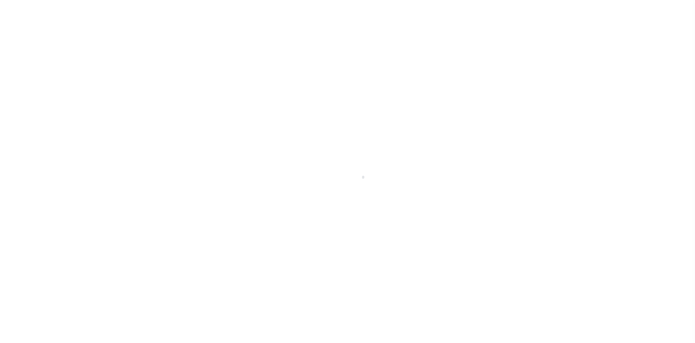
select select
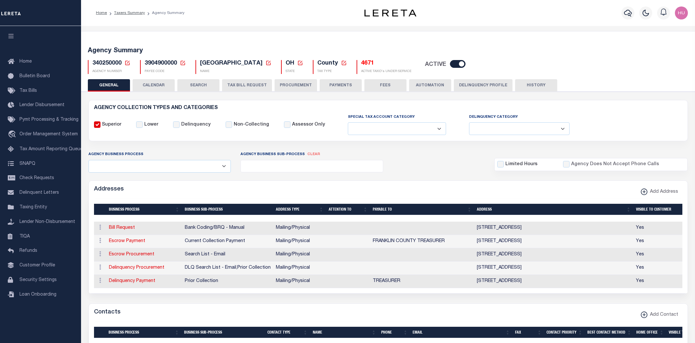
click at [428, 41] on div "Agency Summary 340250000 Agency Number Edit Cancel Ok New Agency Number Cancel …" at bounding box center [388, 59] width 616 height 40
click at [450, 66] on input "checkbox" at bounding box center [458, 64] width 16 height 8
checkbox input "false"
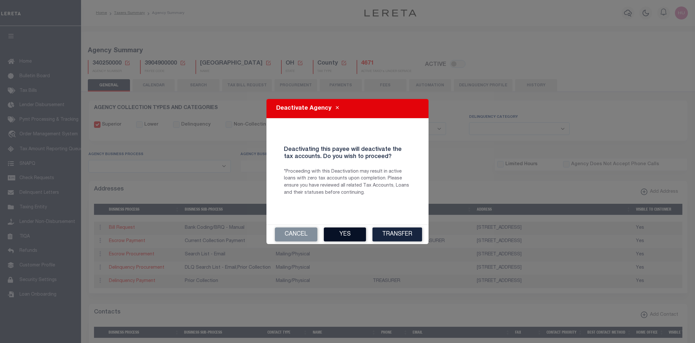
click at [349, 234] on button "Yes" at bounding box center [345, 234] width 42 height 14
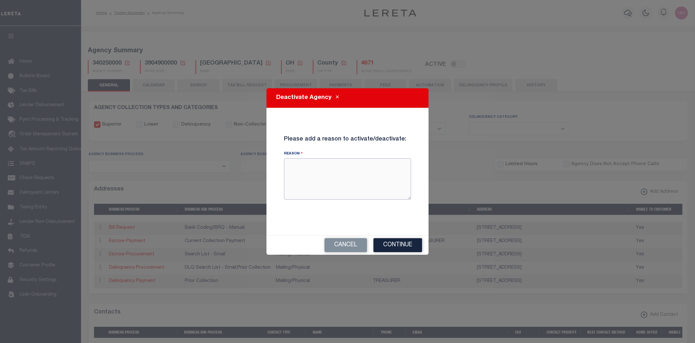
click at [341, 182] on textarea "Reason" at bounding box center [347, 178] width 127 height 41
type textarea "Test Agency deactivation"
click at [388, 244] on button "Continue" at bounding box center [397, 245] width 49 height 14
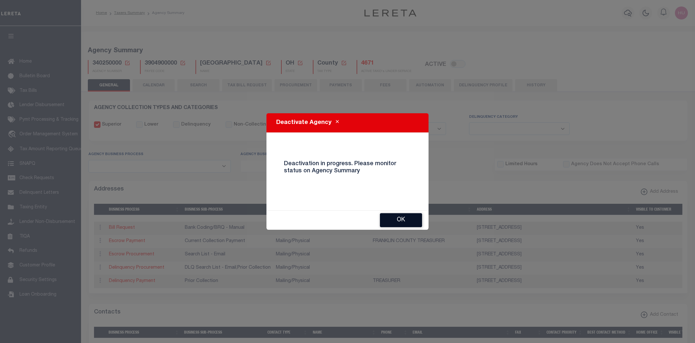
click at [394, 218] on button "OK" at bounding box center [401, 220] width 42 height 14
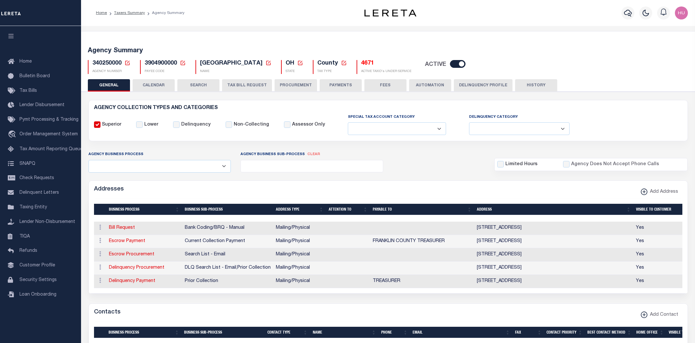
checkbox input "true"
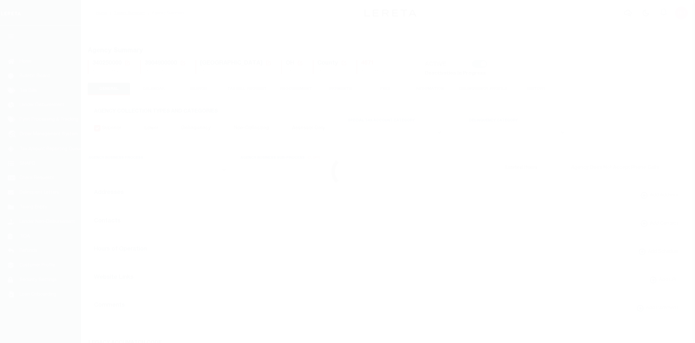
select select
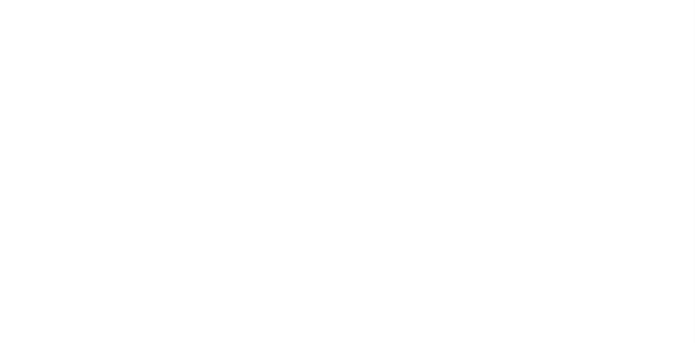
select select
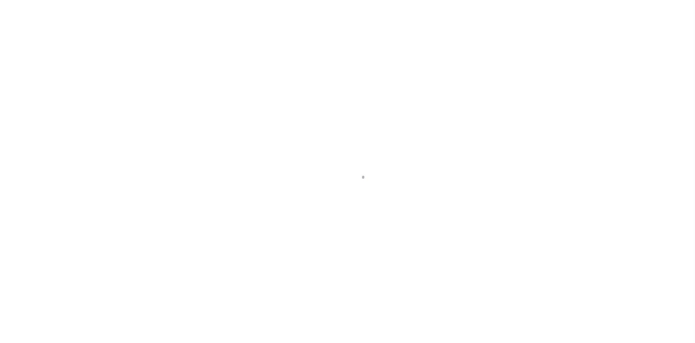
select select
checkbox input "false"
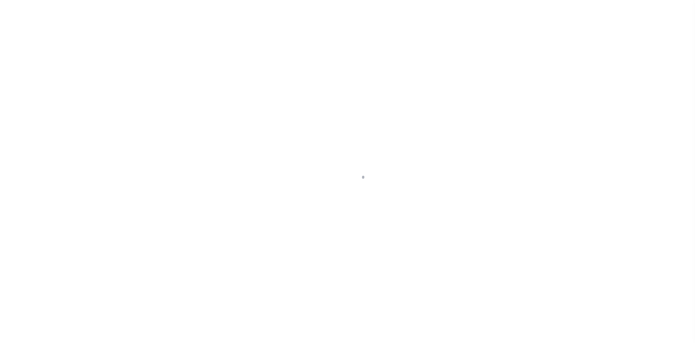
checkbox input "false"
type input "3904900000"
select select
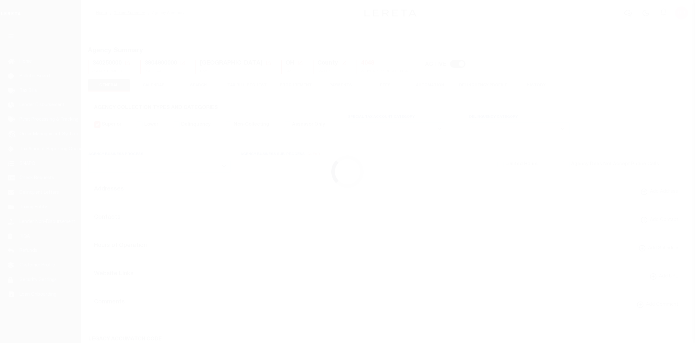
select select
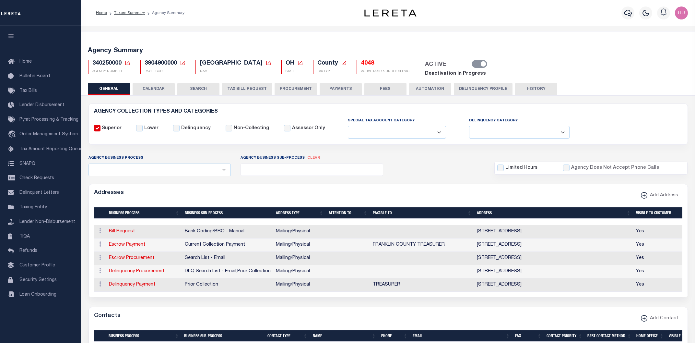
click at [399, 13] on img at bounding box center [390, 12] width 52 height 7
drag, startPoint x: 416, startPoint y: 14, endPoint x: 355, endPoint y: 19, distance: 61.8
click at [355, 19] on div "Home Taxers Summary Agency Summary Profile Sign out" at bounding box center [388, 13] width 614 height 26
click at [370, 23] on div "Home Taxers Summary Agency Summary Profile Sign out" at bounding box center [388, 13] width 614 height 26
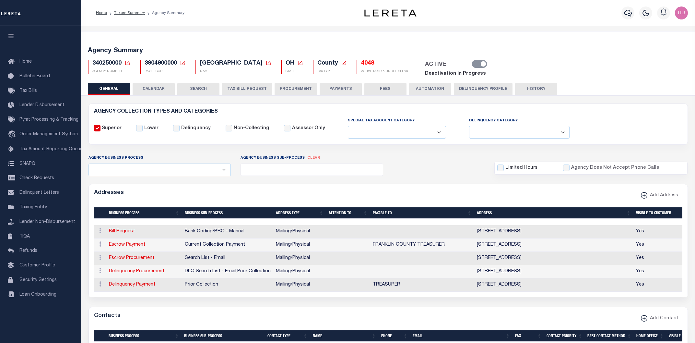
click at [376, 15] on img at bounding box center [390, 12] width 52 height 7
click at [372, 26] on div "Home Taxers Summary Agency Summary Profile Sign out" at bounding box center [388, 13] width 614 height 26
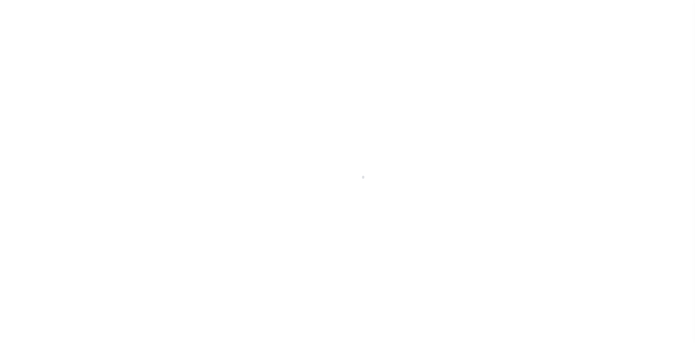
select select
checkbox input "false"
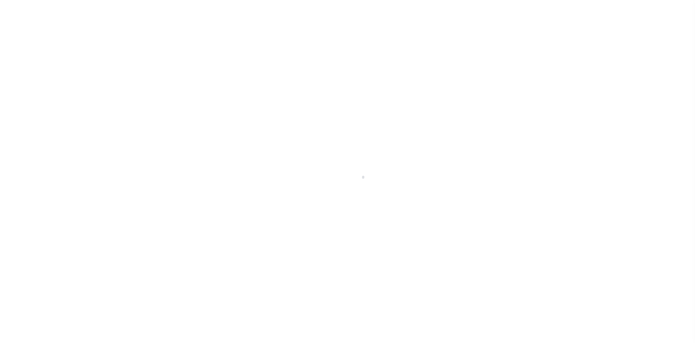
checkbox input "false"
type input "3904900000"
select select
checkbox input "false"
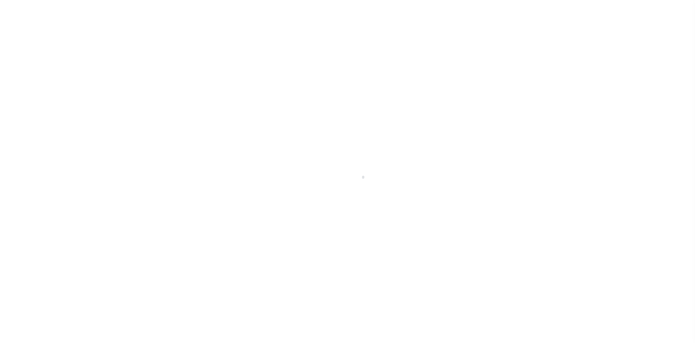
checkbox input "false"
type input "3904900000"
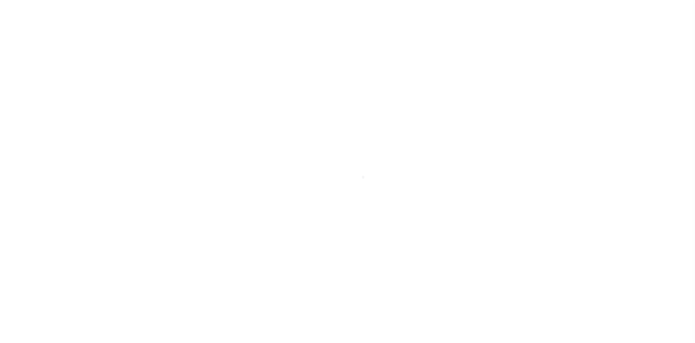
select select
checkbox input "false"
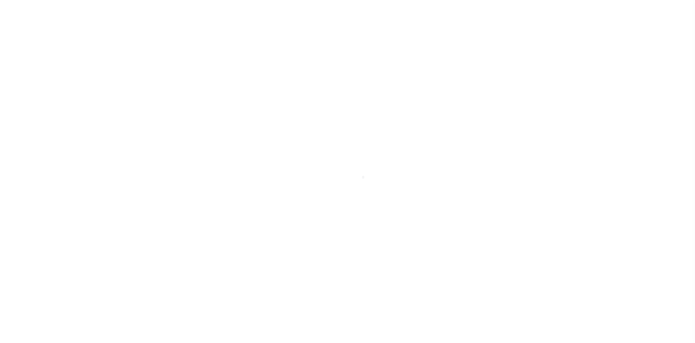
checkbox input "false"
type input "3904900000"
select select
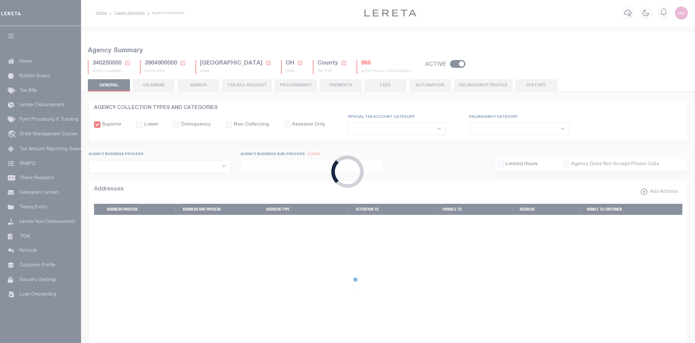
checkbox input "false"
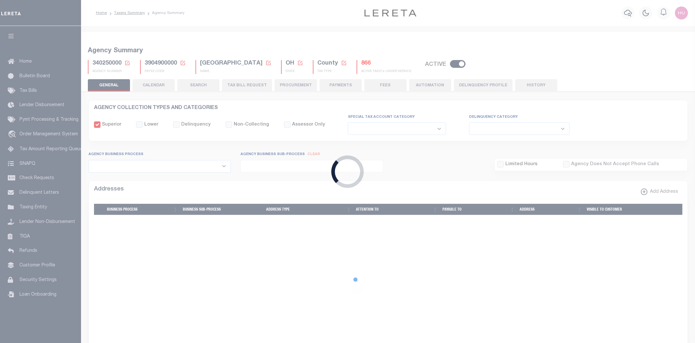
type input "3904900000"
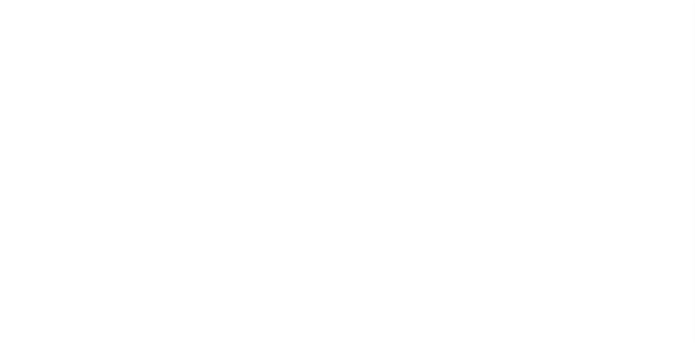
select select
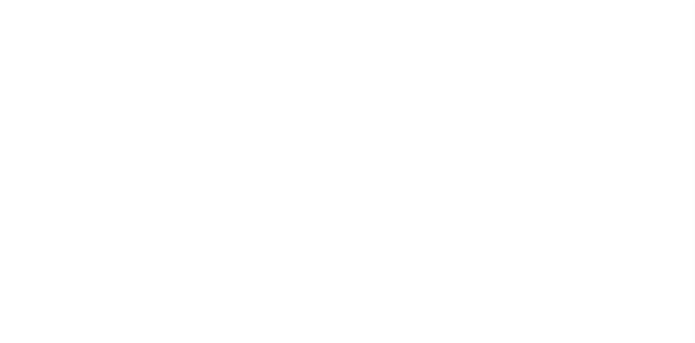
select select
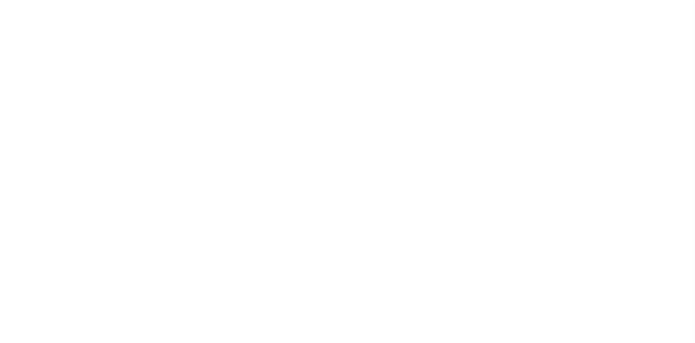
select select
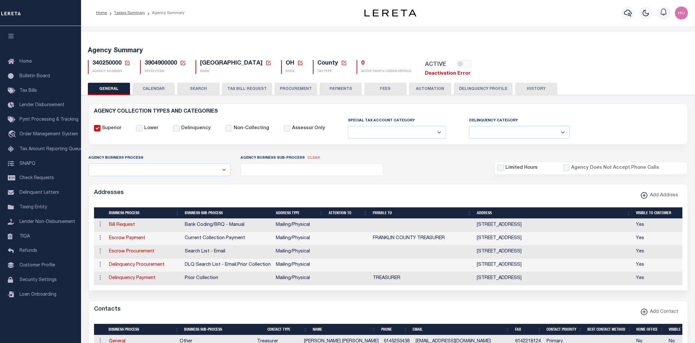
click at [330, 21] on div "Home Taxers Summary Agency Summary Profile Sign out" at bounding box center [388, 13] width 614 height 26
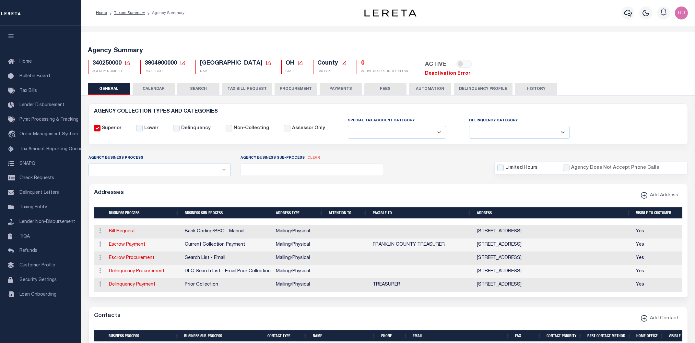
click at [261, 13] on div "Home Taxers Summary Agency Summary" at bounding box center [216, 13] width 250 height 14
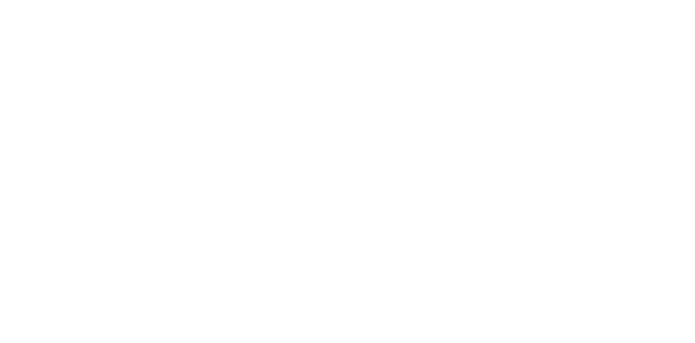
select select
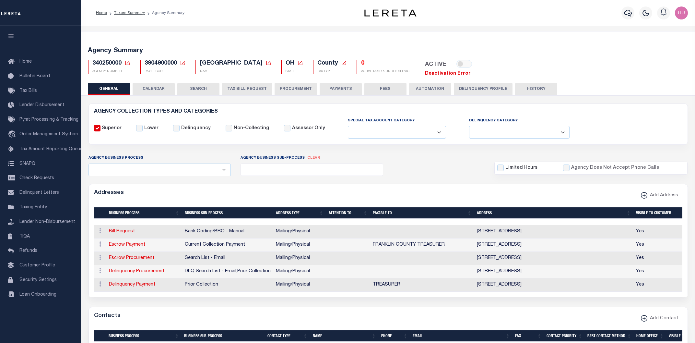
click at [428, 74] on link "Deactivation Error" at bounding box center [448, 73] width 46 height 5
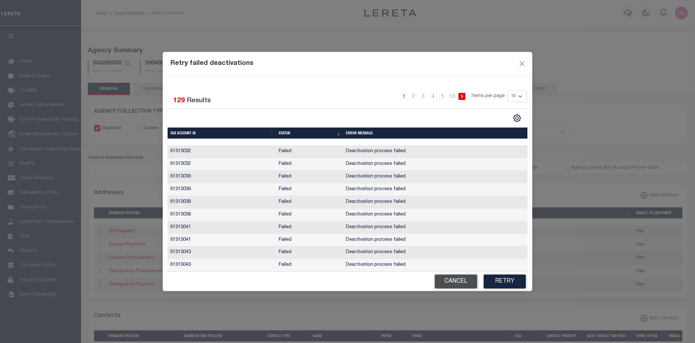
click at [442, 285] on button "Cancel" at bounding box center [456, 281] width 42 height 14
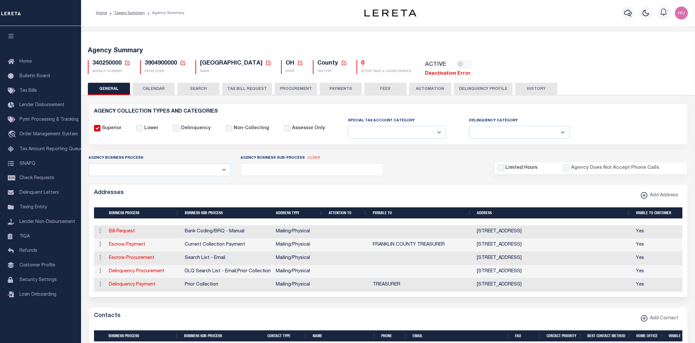
click at [530, 45] on div "Agency Summary 340250000 Agency Number Edit Cancel Ok New Agency Number Cancel …" at bounding box center [388, 60] width 616 height 43
click at [449, 73] on link "Deactivation Error" at bounding box center [448, 73] width 46 height 5
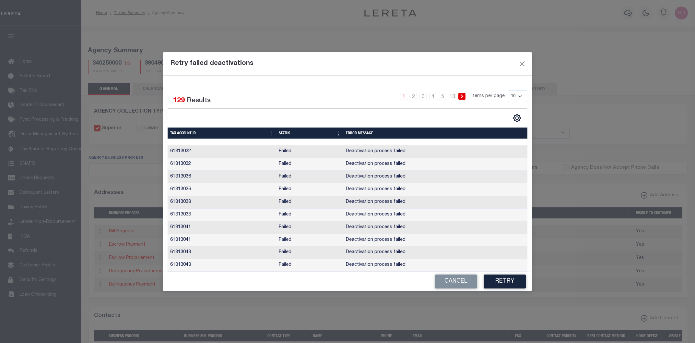
click at [508, 90] on select "10 25 50 100" at bounding box center [517, 96] width 19 height 12
select select "100"
click option "100" at bounding box center [0, 0] width 0 height 0
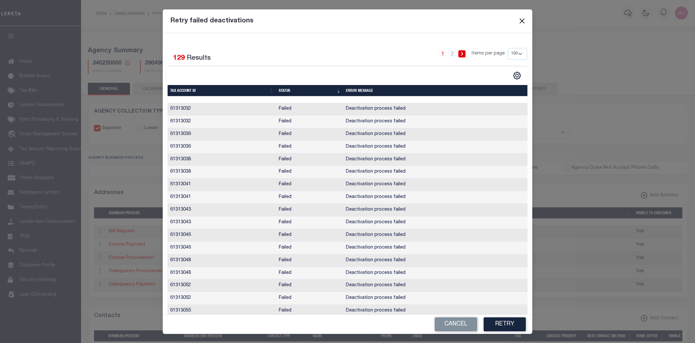
click at [522, 20] on button "Close" at bounding box center [522, 21] width 8 height 8
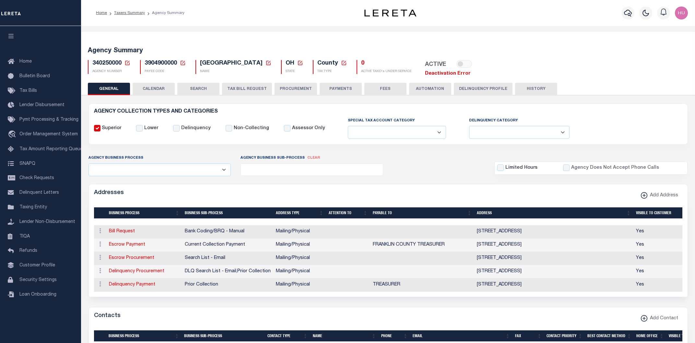
click at [450, 75] on link "Deactivation Error" at bounding box center [448, 73] width 46 height 5
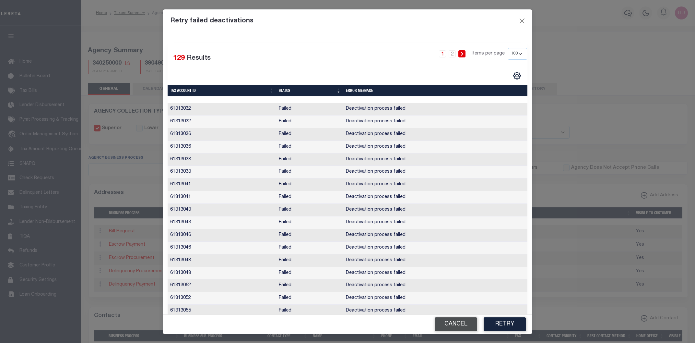
click at [451, 322] on button "Cancel" at bounding box center [456, 324] width 42 height 14
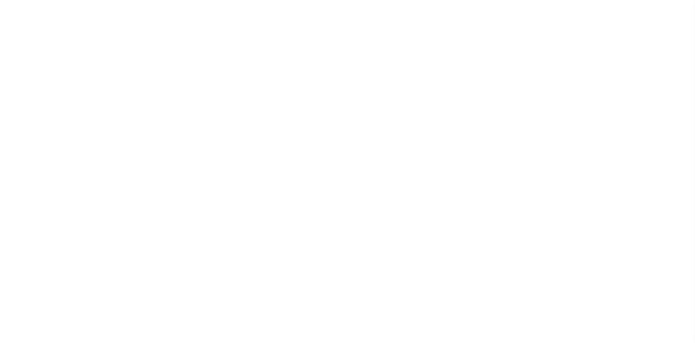
select select
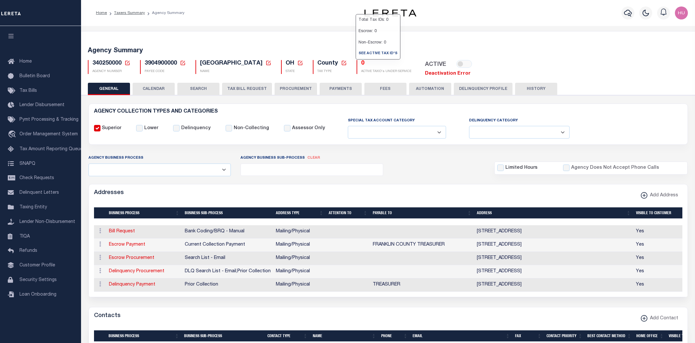
click at [429, 74] on link "Deactivation Error" at bounding box center [448, 73] width 46 height 5
select select "100"
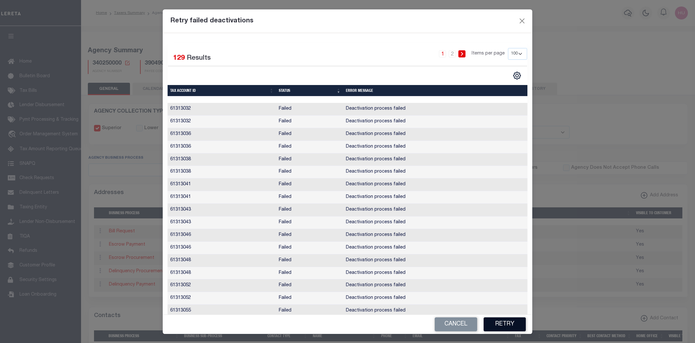
click at [505, 326] on button "Retry" at bounding box center [505, 324] width 42 height 14
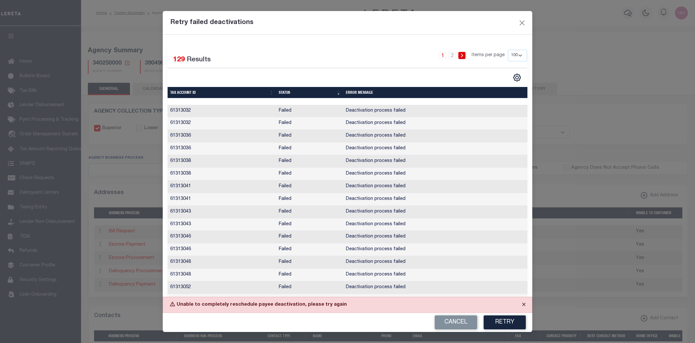
click at [523, 305] on button "Close" at bounding box center [524, 304] width 16 height 14
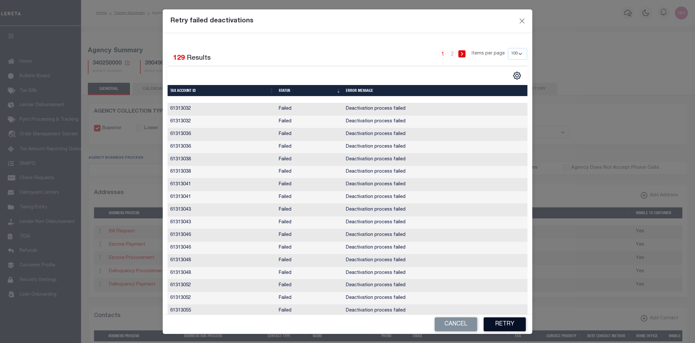
click at [502, 322] on button "Retry" at bounding box center [505, 324] width 42 height 14
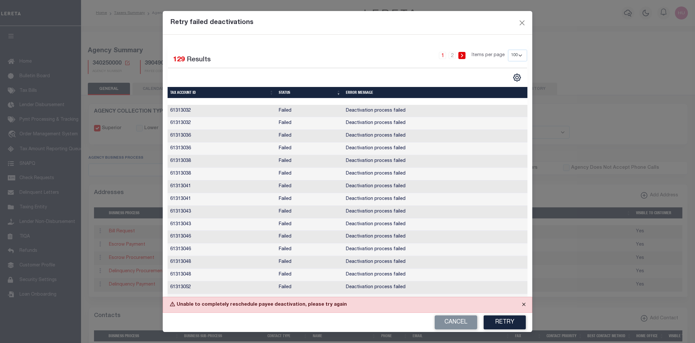
click at [524, 305] on button "Close" at bounding box center [524, 304] width 16 height 14
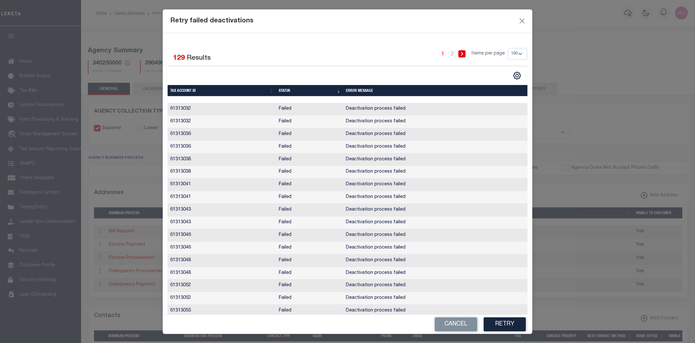
click at [323, 108] on td "Failed" at bounding box center [309, 109] width 67 height 13
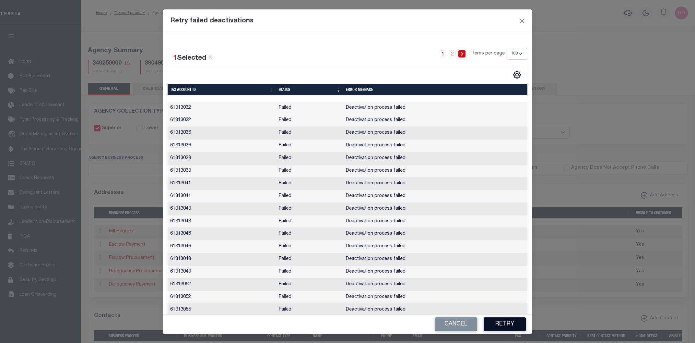
click at [505, 322] on button "Retry" at bounding box center [505, 324] width 42 height 14
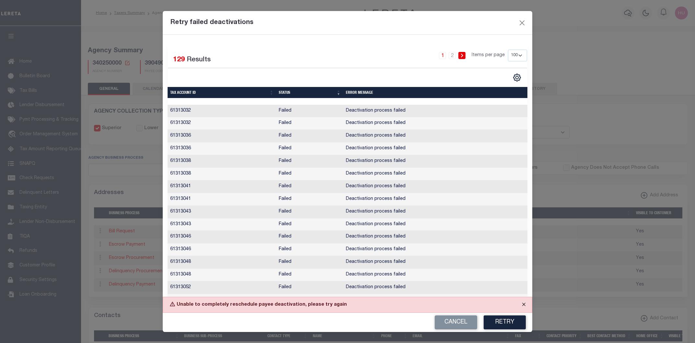
click at [524, 305] on button "Close" at bounding box center [524, 304] width 16 height 14
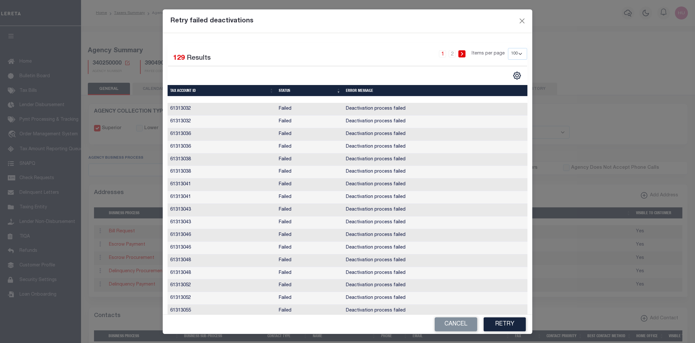
click at [263, 110] on td "61313032" at bounding box center [222, 109] width 109 height 13
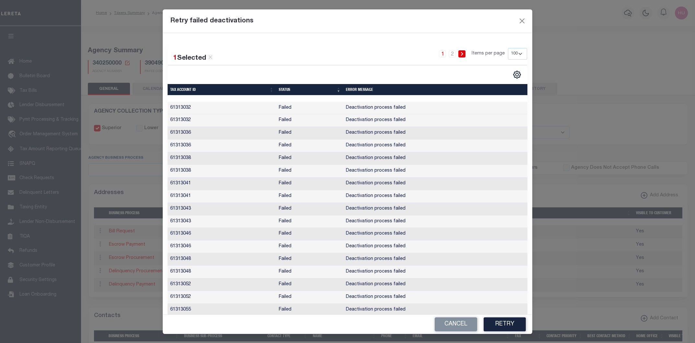
click at [228, 197] on td "61313041" at bounding box center [222, 196] width 109 height 13
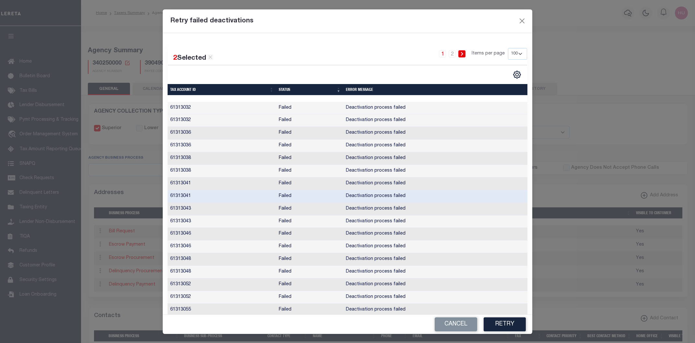
click at [225, 185] on td "61313041" at bounding box center [222, 183] width 109 height 13
click at [224, 172] on td "61313038" at bounding box center [222, 171] width 109 height 13
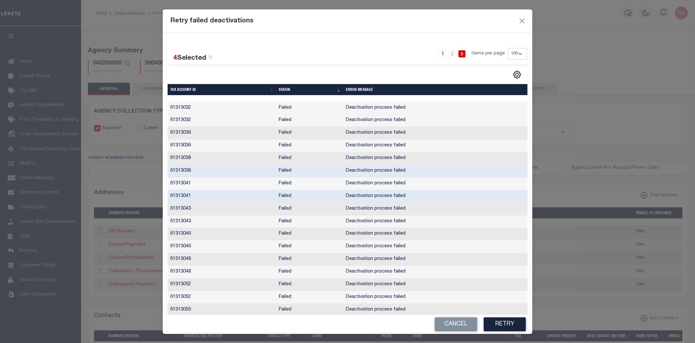
click at [223, 155] on td "61313038" at bounding box center [222, 158] width 109 height 13
click at [223, 142] on td "61313036" at bounding box center [222, 145] width 109 height 13
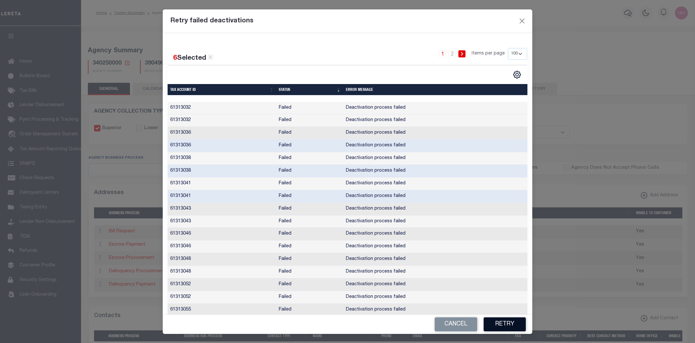
click at [511, 323] on button "Retry" at bounding box center [505, 324] width 42 height 14
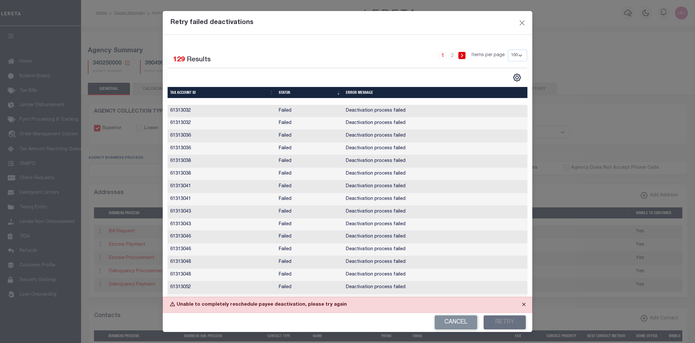
click at [523, 303] on button "Close" at bounding box center [524, 304] width 16 height 14
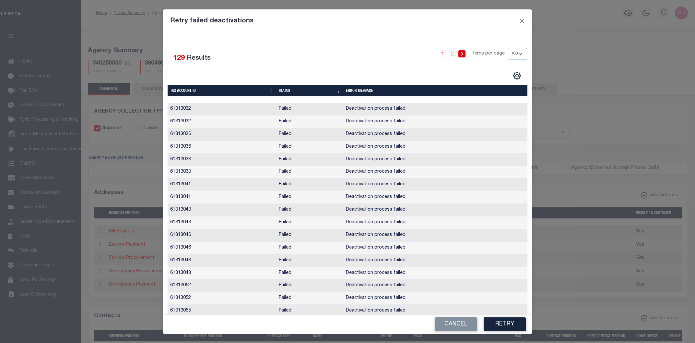
click at [463, 53] on icon at bounding box center [462, 54] width 2 height 4
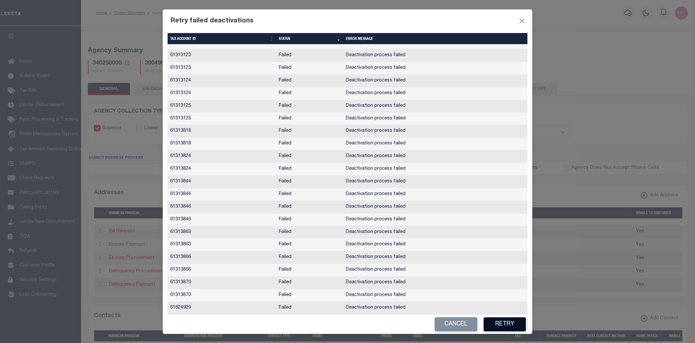
click at [516, 324] on button "Retry" at bounding box center [505, 324] width 42 height 14
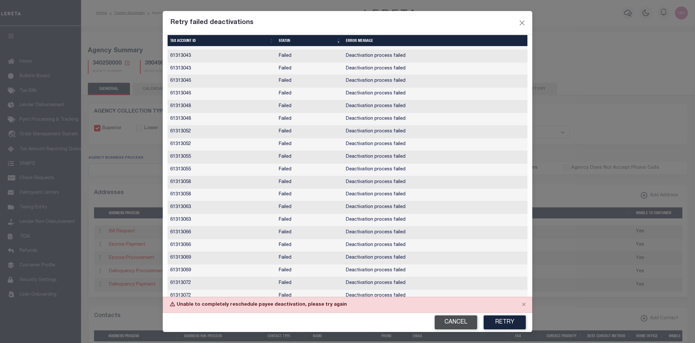
click at [446, 323] on button "Cancel" at bounding box center [456, 322] width 42 height 14
